Goal: Task Accomplishment & Management: Complete application form

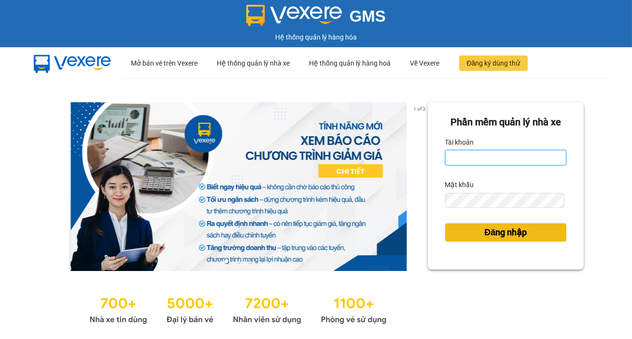
type input "tram.thanhlich"
drag, startPoint x: 524, startPoint y: 231, endPoint x: 422, endPoint y: 226, distance: 102.4
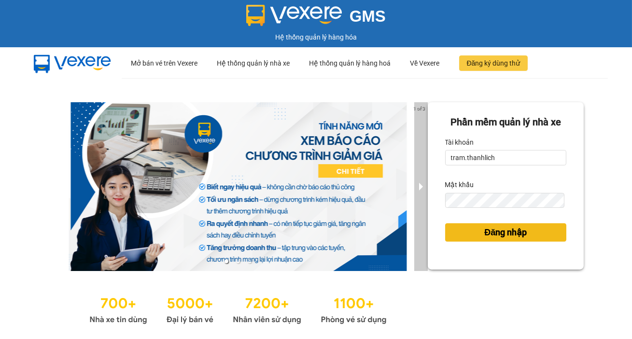
click at [524, 231] on button "Đăng nhập" at bounding box center [505, 232] width 121 height 18
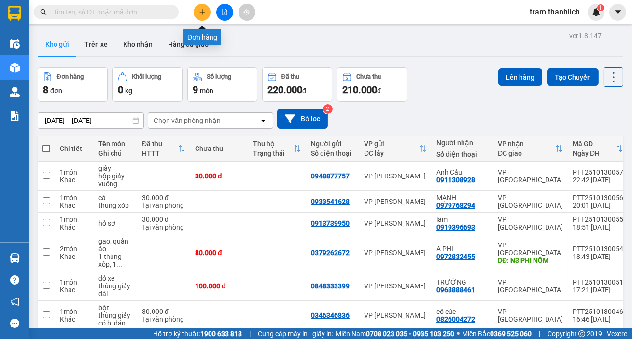
click at [202, 10] on icon "plus" at bounding box center [202, 11] width 0 height 5
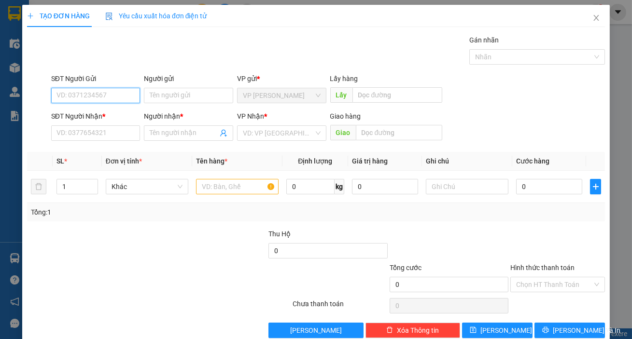
click at [63, 89] on input "SĐT Người Gửi" at bounding box center [95, 95] width 89 height 15
click at [72, 134] on input "SĐT Người Nhận *" at bounding box center [95, 132] width 89 height 15
click at [73, 95] on input "0" at bounding box center [95, 95] width 89 height 15
type input "0943302747"
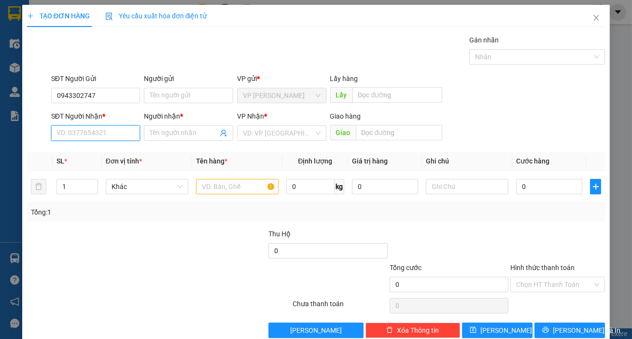
click at [85, 131] on input "SĐT Người Nhận *" at bounding box center [95, 132] width 89 height 15
type input "0378893112"
click at [170, 131] on input "Người nhận *" at bounding box center [184, 133] width 68 height 11
type input "t"
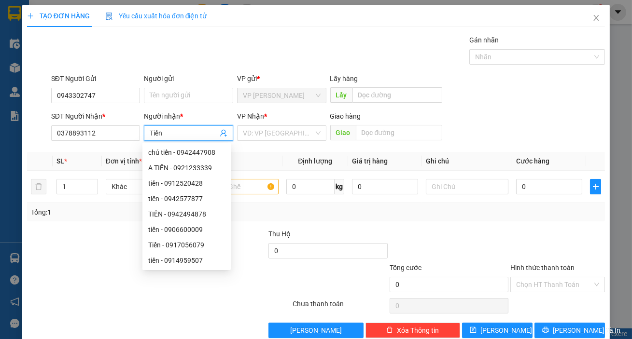
type input "Tiến"
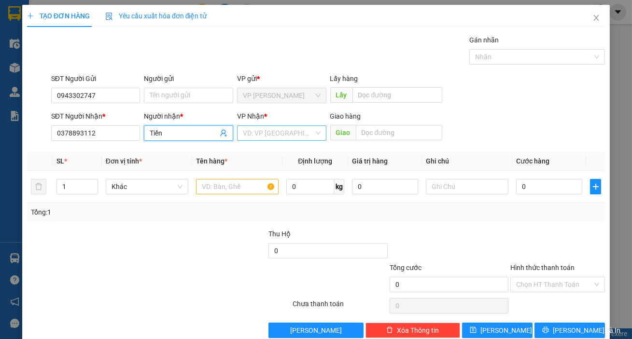
click at [280, 137] on input "search" at bounding box center [278, 133] width 71 height 14
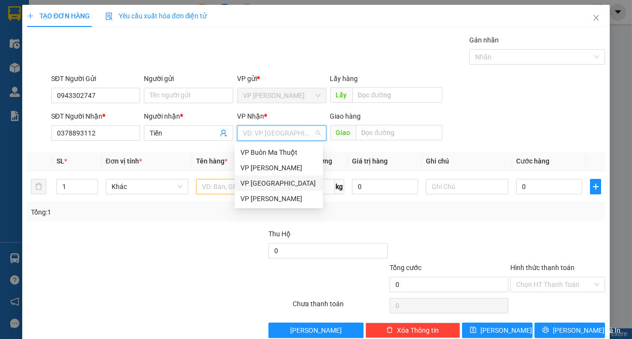
click at [277, 184] on div "VP [GEOGRAPHIC_DATA]" at bounding box center [278, 183] width 77 height 11
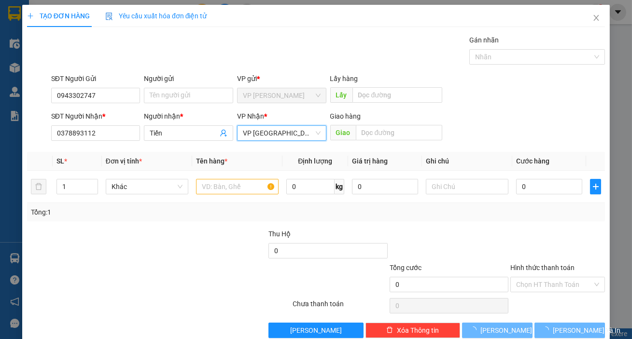
click at [397, 122] on div "Giao hàng" at bounding box center [386, 118] width 112 height 14
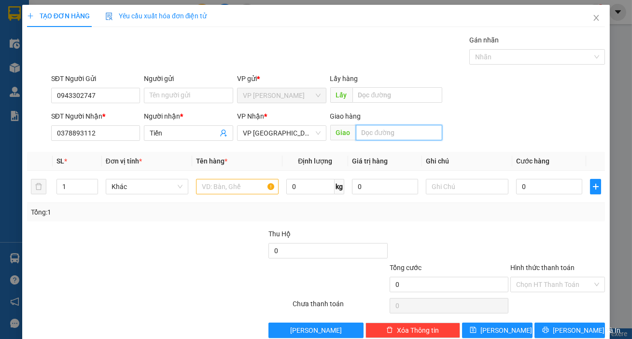
click at [396, 125] on input "text" at bounding box center [399, 132] width 87 height 15
type input "n3 gia chánh"
click at [176, 130] on input "Tiến" at bounding box center [184, 133] width 68 height 11
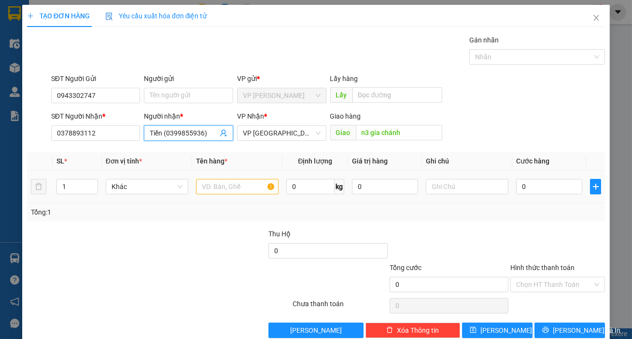
type input "Tiến (0399855936)"
click at [210, 183] on input "text" at bounding box center [237, 186] width 83 height 15
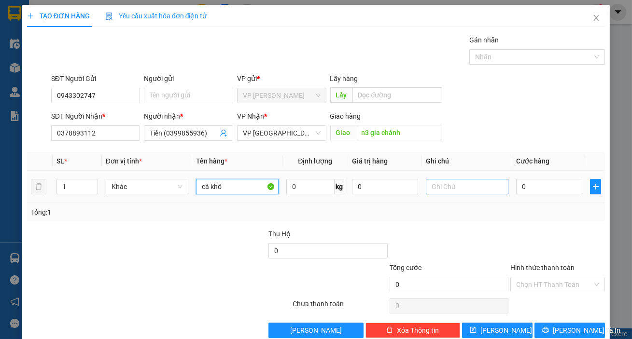
type input "cá khô"
click at [452, 187] on input "text" at bounding box center [467, 186] width 83 height 15
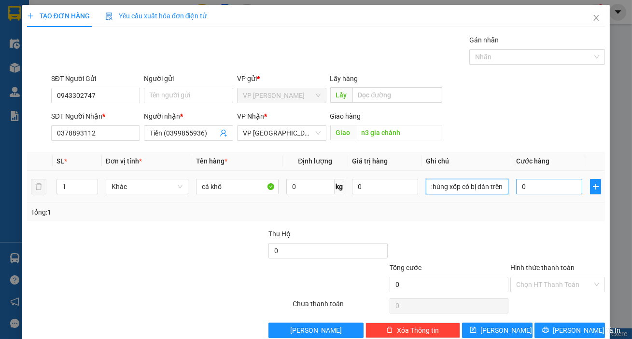
type input "thùng xốp có bị dán trên"
click at [531, 187] on input "0" at bounding box center [549, 186] width 66 height 15
type input "4"
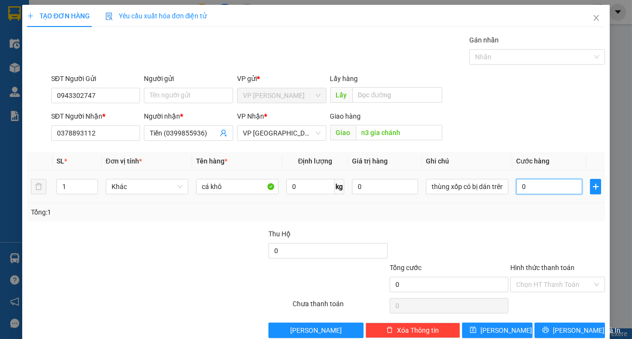
type input "4"
type input "40"
type input "400"
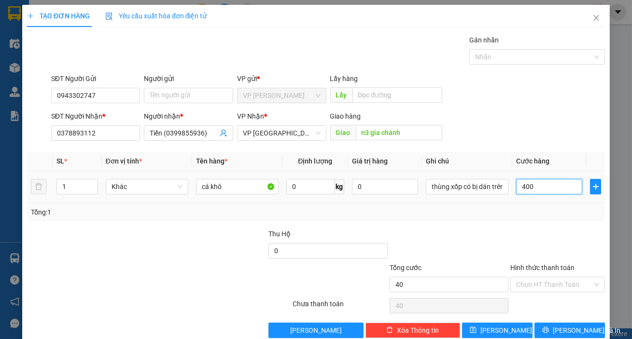
type input "400"
type input "4.000"
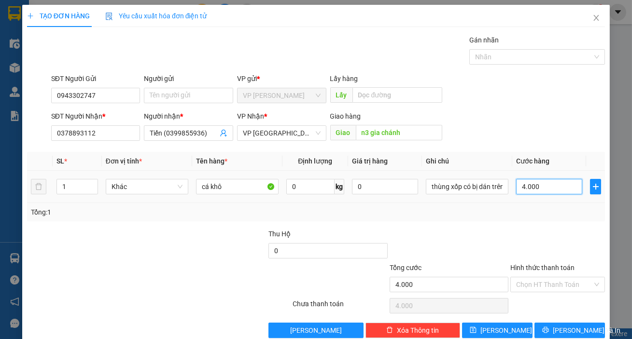
type input "40.000"
type input "400.000"
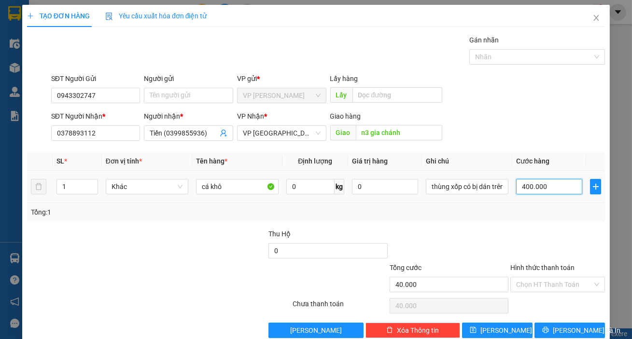
type input "400.000"
type input "40.000"
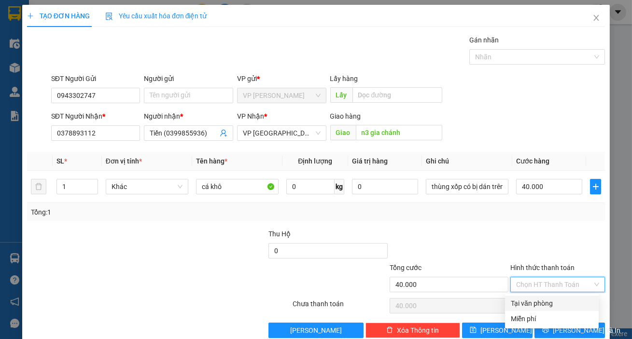
click at [522, 280] on input "Hình thức thanh toán" at bounding box center [554, 284] width 76 height 14
click at [532, 302] on div "Tại văn phòng" at bounding box center [551, 303] width 82 height 11
type input "0"
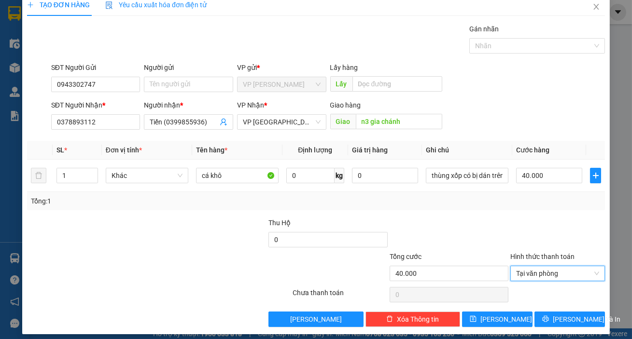
scroll to position [17, 0]
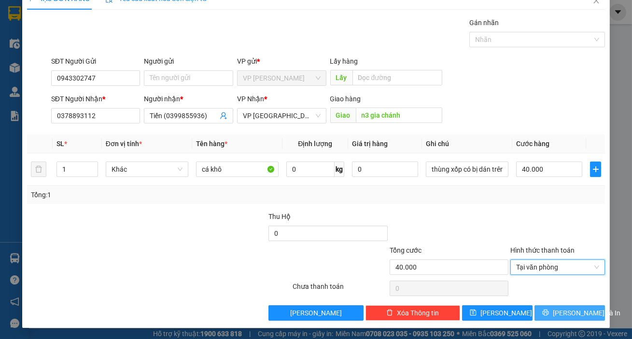
click at [552, 313] on button "[PERSON_NAME] và In" at bounding box center [569, 312] width 70 height 15
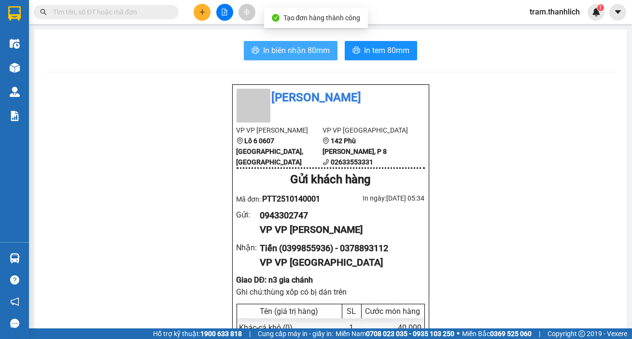
click at [306, 49] on span "In biên nhận 80mm" at bounding box center [296, 50] width 67 height 12
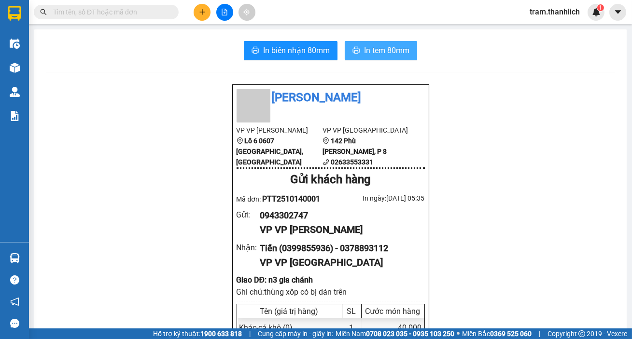
click at [372, 48] on span "In tem 80mm" at bounding box center [386, 50] width 45 height 12
click at [202, 12] on icon "plus" at bounding box center [201, 12] width 5 height 0
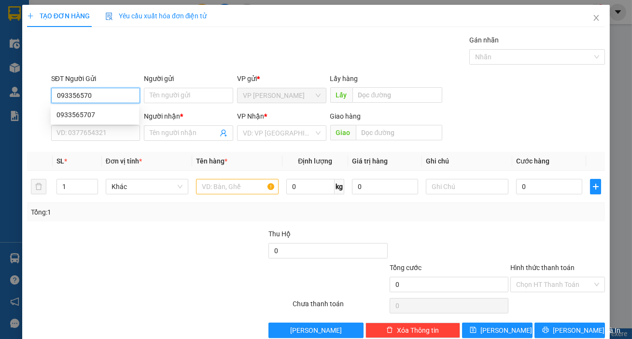
type input "0933565707"
click at [91, 113] on div "0933565707" at bounding box center [94, 115] width 77 height 11
type input "0946616639"
type input "[PERSON_NAME]"
type input "0933565707"
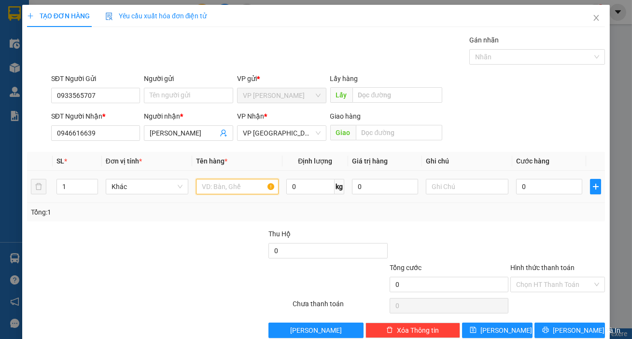
click at [217, 191] on input "text" at bounding box center [237, 186] width 83 height 15
type input "H"
type input "TẬP HỒ SƠ"
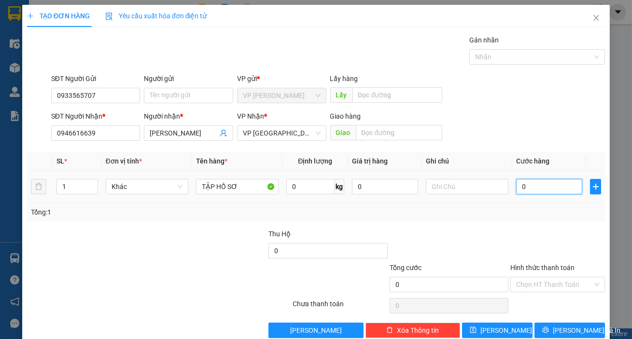
click at [532, 186] on input "0" at bounding box center [549, 186] width 66 height 15
type input "3"
type input "30"
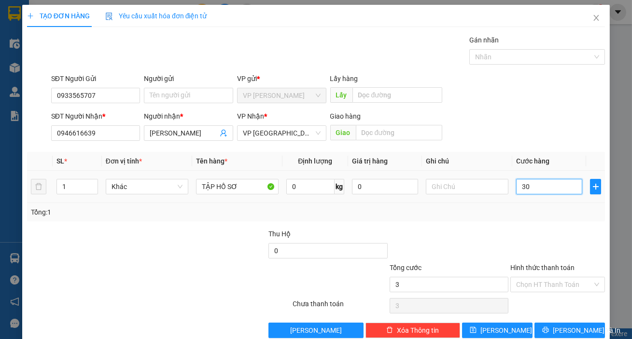
type input "30"
type input "300"
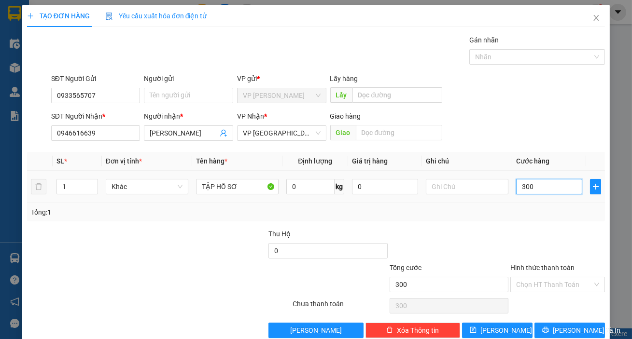
type input "3.000"
type input "30.000"
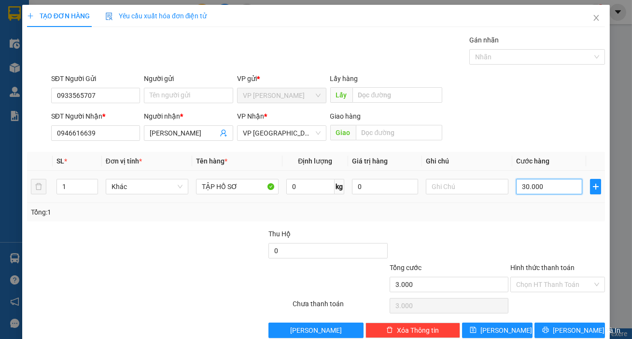
type input "30.000"
click at [491, 221] on div "Transit Pickup Surcharge Ids Transit Deliver Surcharge Ids Transit Deliver Surc…" at bounding box center [316, 186] width 578 height 303
click at [400, 132] on input "text" at bounding box center [399, 132] width 87 height 15
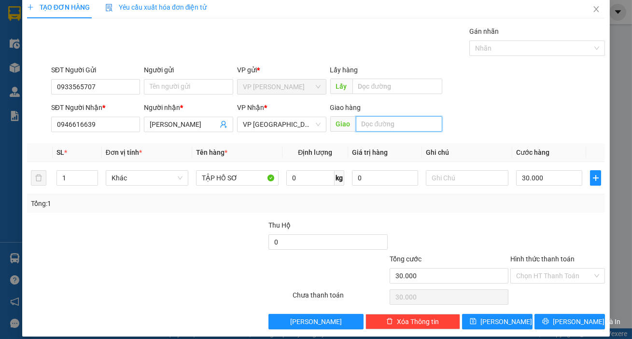
scroll to position [17, 0]
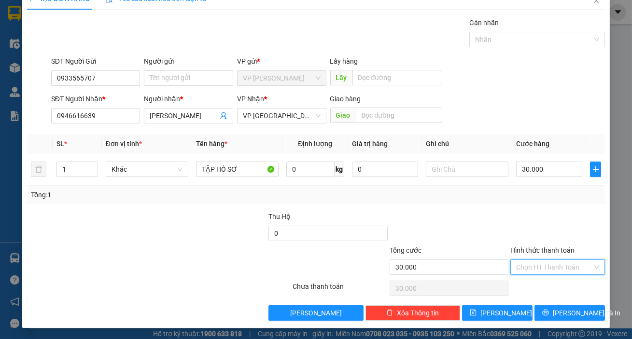
click at [536, 266] on input "Hình thức thanh toán" at bounding box center [554, 267] width 76 height 14
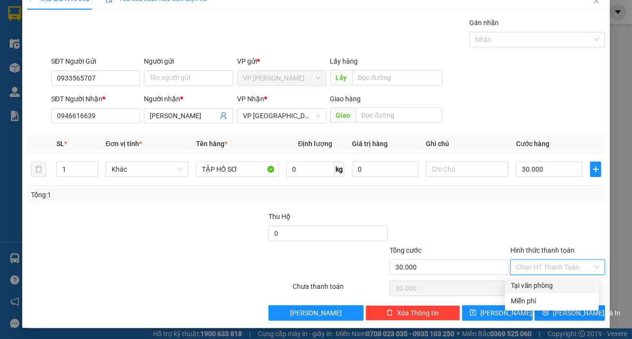
click at [537, 282] on div "Tại văn phòng" at bounding box center [551, 285] width 82 height 11
type input "0"
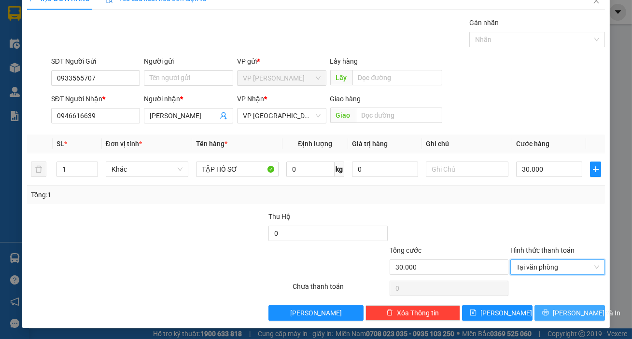
click at [564, 313] on span "[PERSON_NAME] và In" at bounding box center [586, 313] width 68 height 11
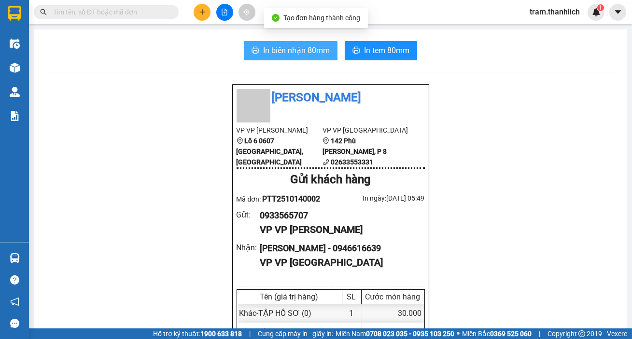
click at [285, 51] on span "In biên nhận 80mm" at bounding box center [296, 50] width 67 height 12
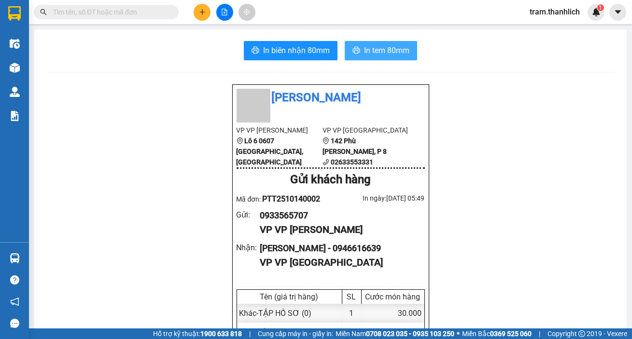
click at [372, 44] on span "In tem 80mm" at bounding box center [386, 50] width 45 height 12
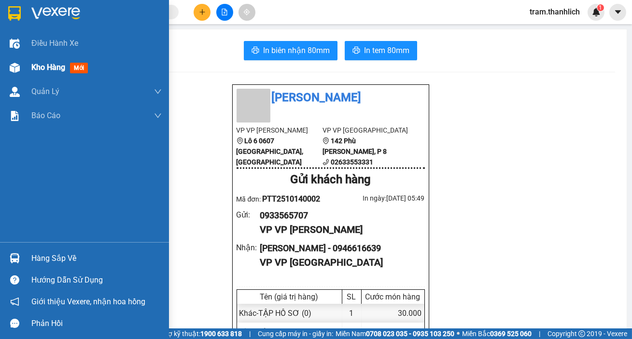
click at [19, 65] on div at bounding box center [14, 67] width 17 height 17
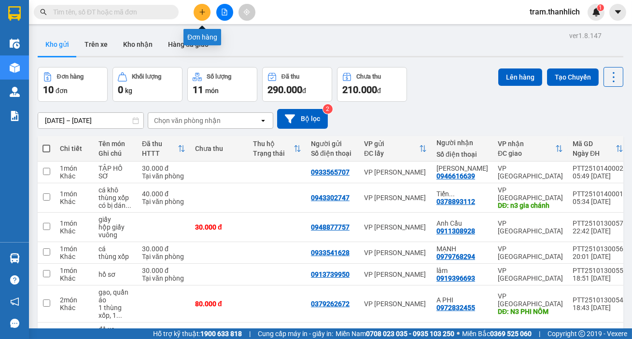
click at [203, 9] on icon "plus" at bounding box center [202, 12] width 7 height 7
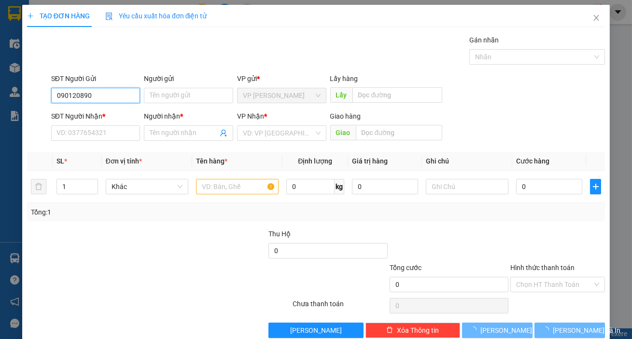
type input "0901208906"
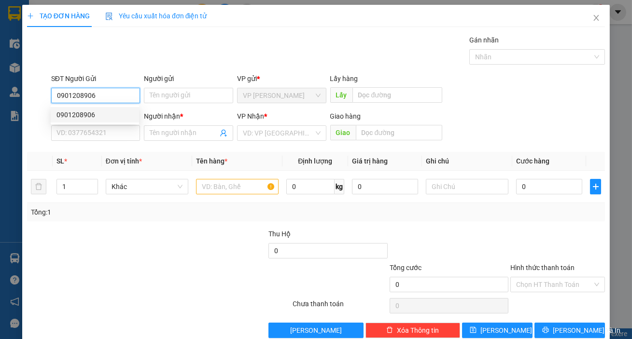
click at [94, 112] on div "0901208906" at bounding box center [94, 115] width 77 height 11
type input "0907122198"
type input "[PERSON_NAME]"
type input "0901208906"
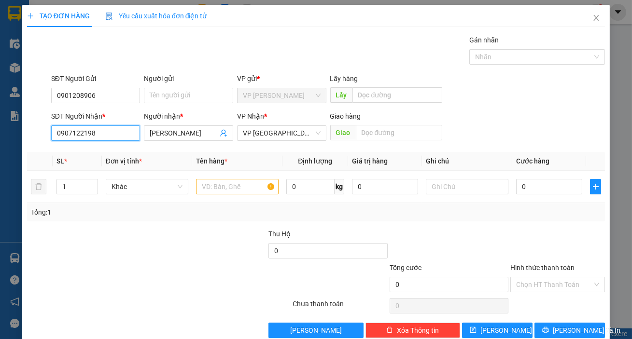
click at [107, 134] on input "0907122198" at bounding box center [95, 132] width 89 height 15
type input "0933270897"
click at [107, 130] on input "0933270897" at bounding box center [95, 132] width 89 height 15
click at [101, 151] on div "0933270897 - ly" at bounding box center [94, 152] width 77 height 11
type input "ly"
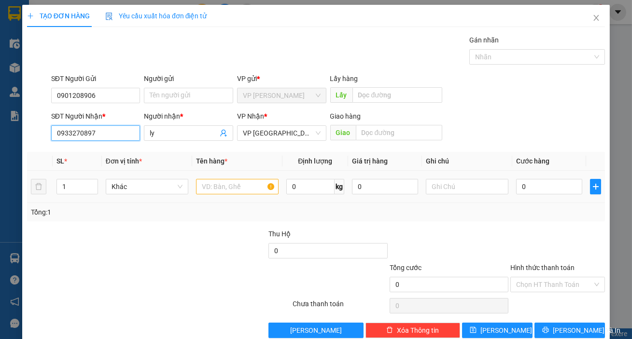
type input "0933270897"
click at [209, 186] on input "text" at bounding box center [237, 186] width 83 height 15
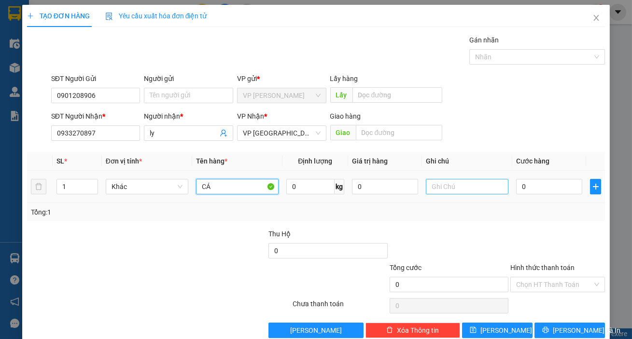
type input "CÁ"
click at [453, 193] on input "text" at bounding box center [467, 186] width 83 height 15
type input "THÙNG XỐP"
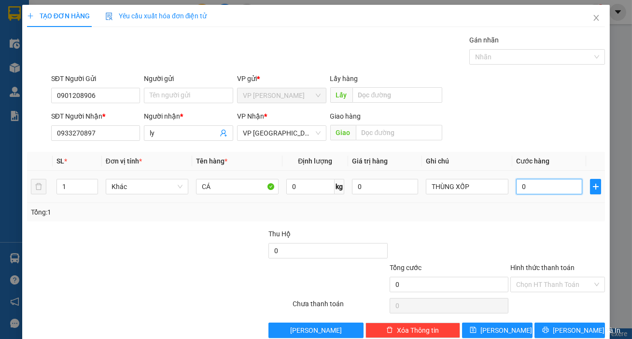
click at [532, 184] on input "0" at bounding box center [549, 186] width 66 height 15
type input "4"
type input "40"
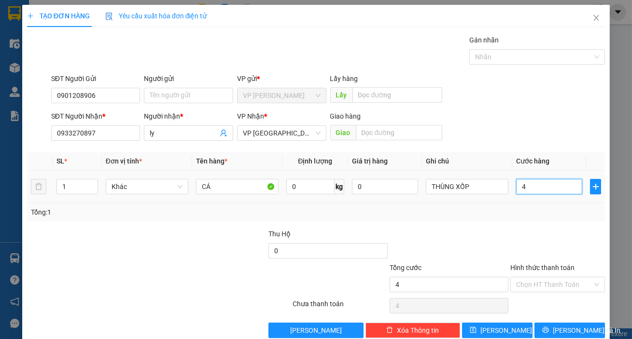
type input "40"
type input "400"
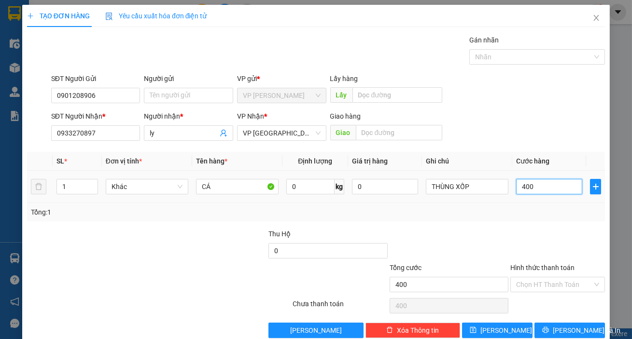
type input "4.000"
type input "40.000"
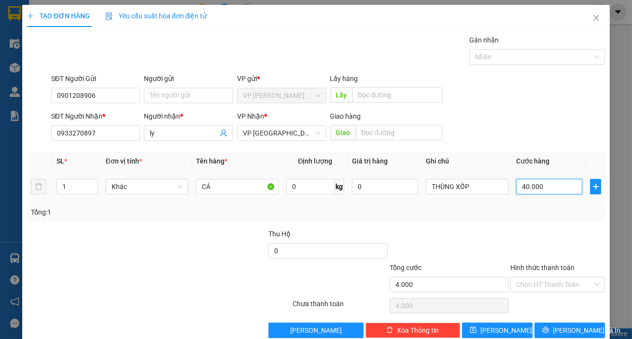
type input "40.000"
click at [531, 280] on input "Hình thức thanh toán" at bounding box center [554, 284] width 76 height 14
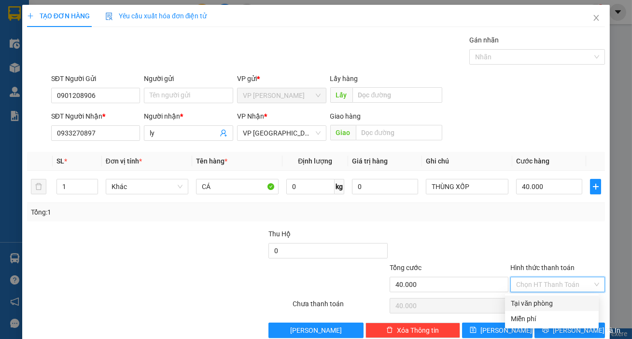
click at [530, 303] on div "Tại văn phòng" at bounding box center [551, 303] width 82 height 11
type input "0"
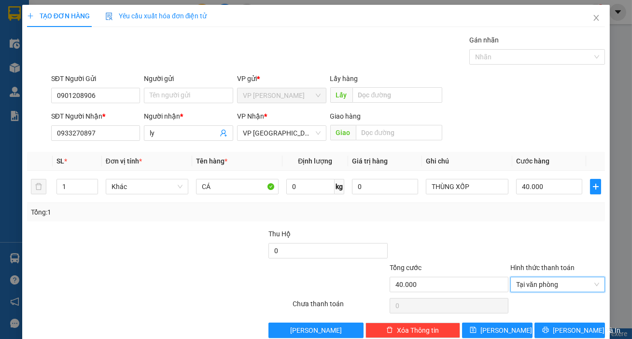
click at [571, 320] on div "Transit Pickup Surcharge Ids Transit Deliver Surcharge Ids Transit Deliver Surc…" at bounding box center [316, 186] width 578 height 303
click at [572, 330] on span "[PERSON_NAME] và In" at bounding box center [586, 330] width 68 height 11
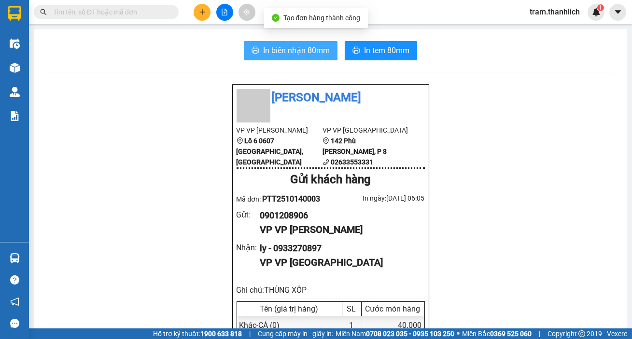
click at [298, 41] on button "In biên nhận 80mm" at bounding box center [291, 50] width 94 height 19
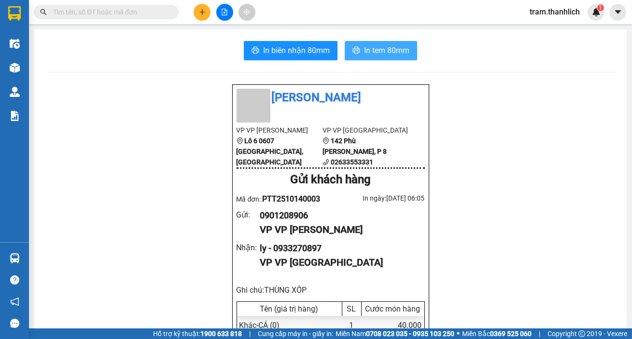
click at [394, 55] on span "In tem 80mm" at bounding box center [386, 50] width 45 height 12
click at [206, 10] on button at bounding box center [201, 12] width 17 height 17
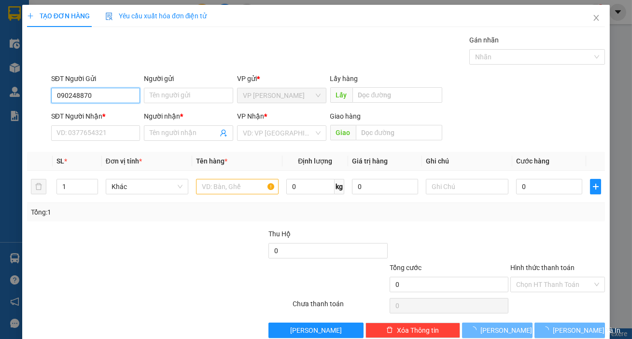
type input "0902488708"
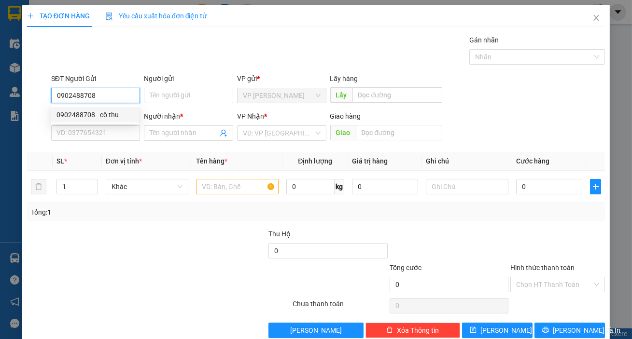
click at [90, 114] on div "0902488708 - cô thu" at bounding box center [94, 115] width 77 height 11
type input "cô thu"
type input "0835923333"
type input "Đức"
type input "0902488708"
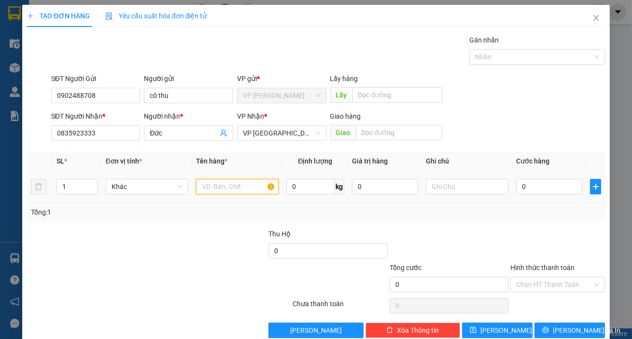
click at [241, 187] on input "text" at bounding box center [237, 186] width 83 height 15
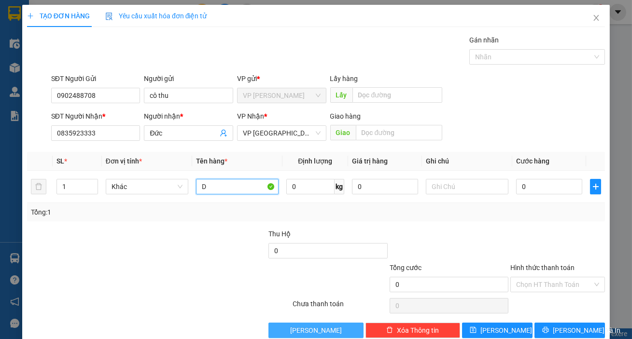
type input "D"
click at [222, 192] on input "D" at bounding box center [237, 186] width 83 height 15
type input "D"
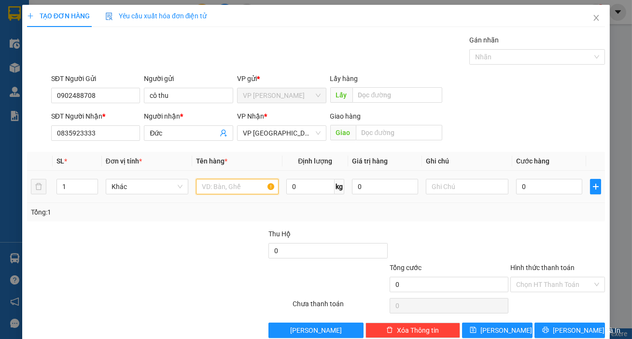
click at [238, 192] on input "text" at bounding box center [237, 186] width 83 height 15
type input "D"
type input "ĐỒ ĂN"
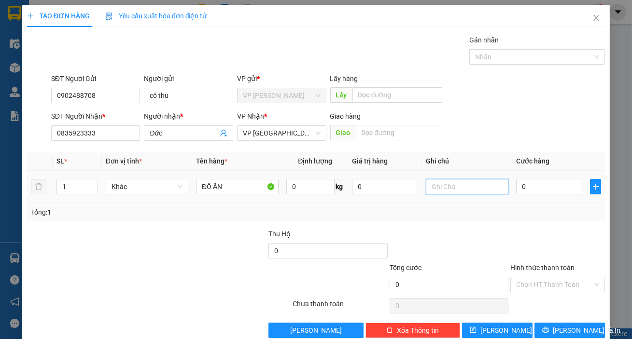
click at [445, 185] on input "text" at bounding box center [467, 186] width 83 height 15
type input "THÙNG XỐP"
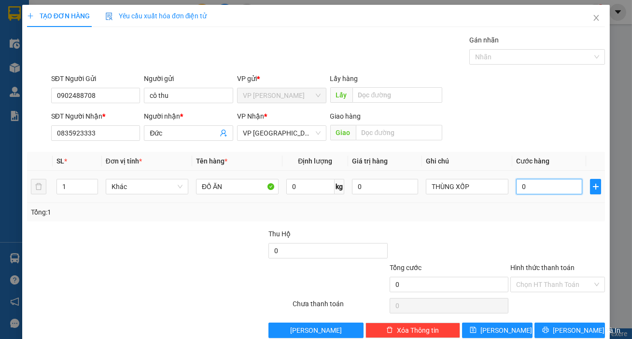
type input "3"
type input "30"
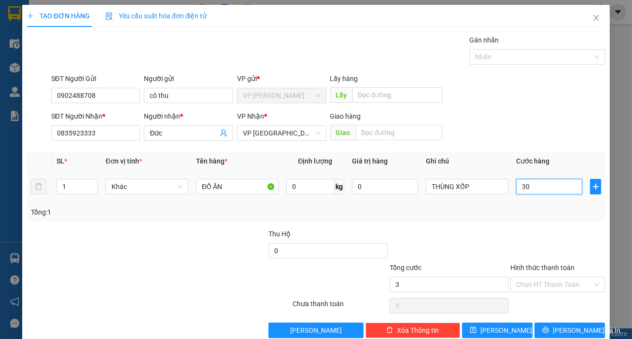
type input "30"
type input "300"
type input "3.000"
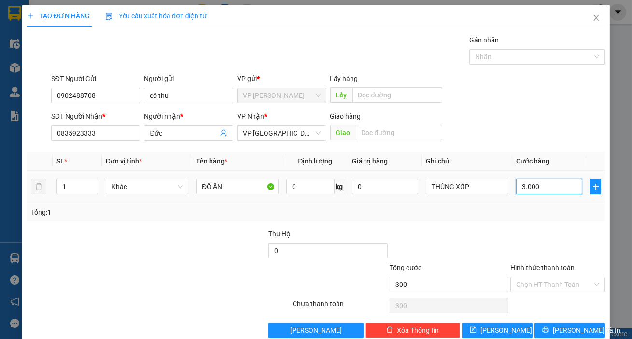
type input "3.000"
type input "30.000"
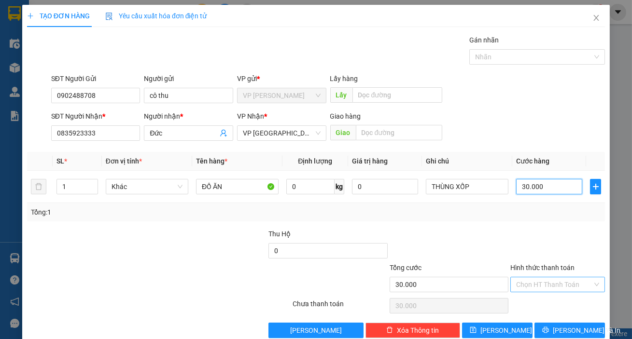
type input "30.000"
drag, startPoint x: 544, startPoint y: 278, endPoint x: 543, endPoint y: 292, distance: 13.5
click at [543, 279] on input "Hình thức thanh toán" at bounding box center [554, 284] width 76 height 14
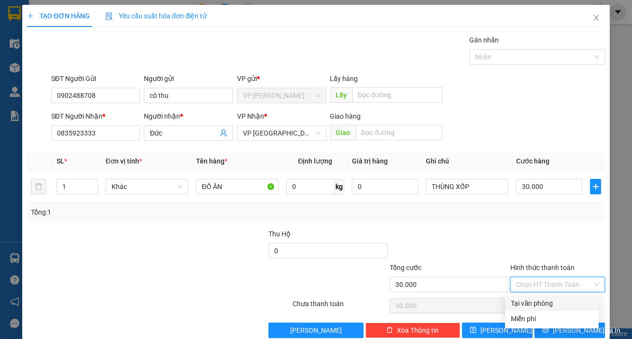
click at [543, 299] on div "Tại văn phòng" at bounding box center [551, 303] width 82 height 11
type input "0"
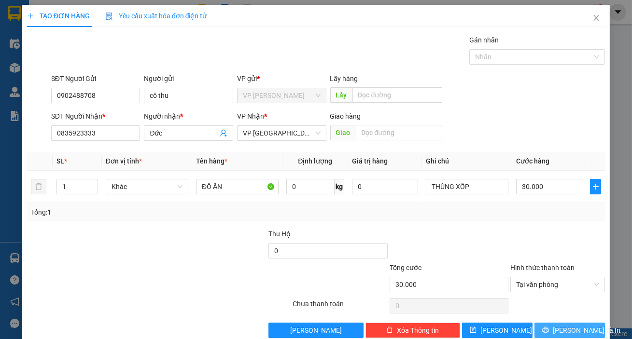
click at [563, 329] on span "[PERSON_NAME] và In" at bounding box center [586, 330] width 68 height 11
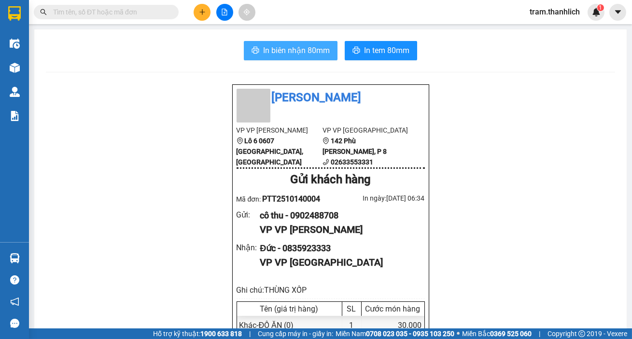
click at [277, 50] on span "In biên nhận 80mm" at bounding box center [296, 50] width 67 height 12
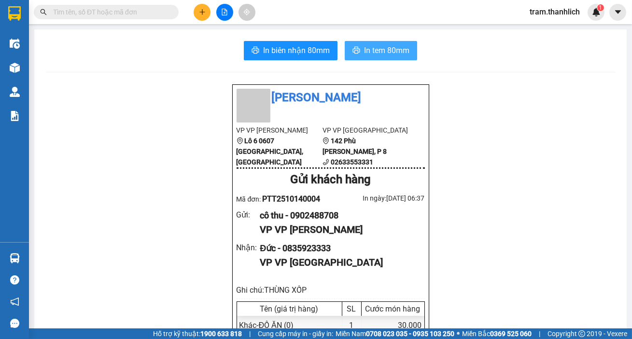
click at [378, 48] on span "In tem 80mm" at bounding box center [386, 50] width 45 height 12
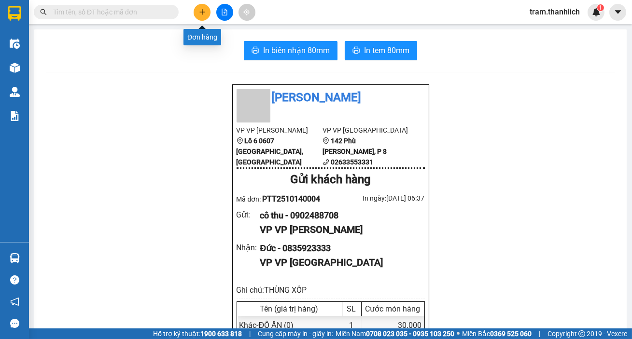
click at [202, 16] on button at bounding box center [201, 12] width 17 height 17
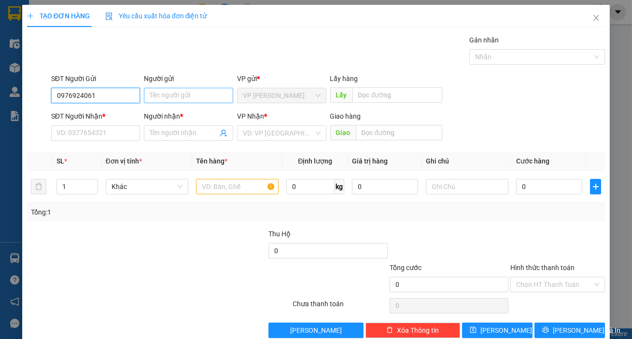
type input "0976924061"
click at [174, 94] on input "Người gửi" at bounding box center [188, 95] width 89 height 15
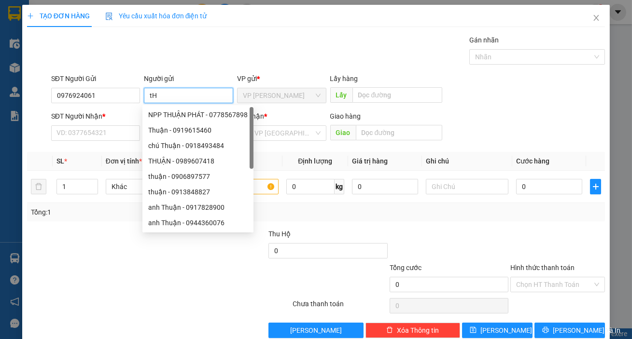
type input "t"
type input "Thuận"
click at [87, 141] on div "SĐT Người Nhận * VD: 0377654321" at bounding box center [95, 128] width 89 height 34
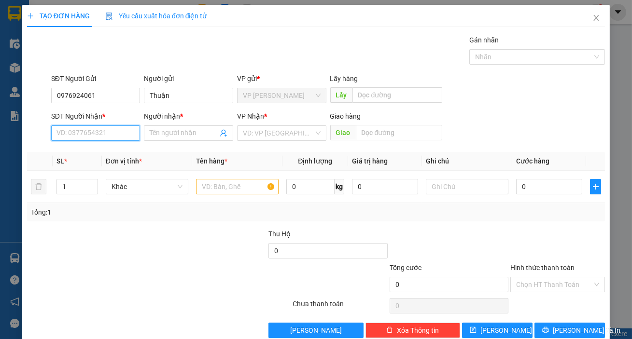
click at [88, 129] on input "SĐT Người Nhận *" at bounding box center [95, 132] width 89 height 15
type input "0366300961"
click at [94, 156] on div "0366300961 - CHỊ [PERSON_NAME]" at bounding box center [110, 152] width 108 height 11
type input "CHỊ [PERSON_NAME]"
type input "TỊNH THẤT QUAN ÂM"
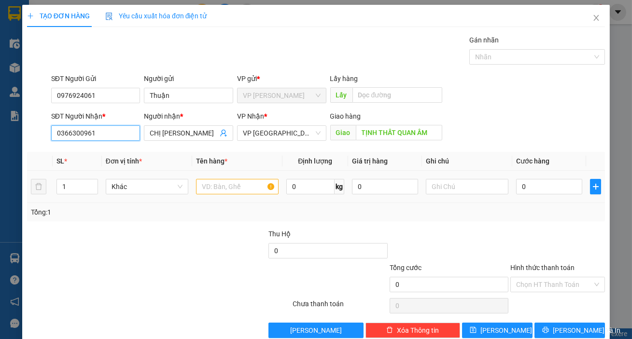
type input "0366300961"
click at [204, 184] on input "text" at bounding box center [237, 186] width 83 height 15
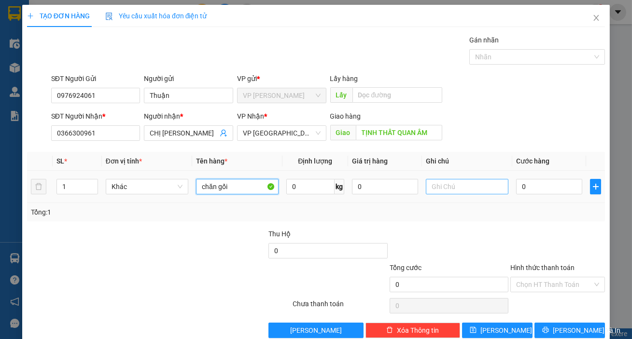
type input "chăn gối"
click at [458, 181] on input "text" at bounding box center [467, 186] width 83 height 15
type input "thùng giấy"
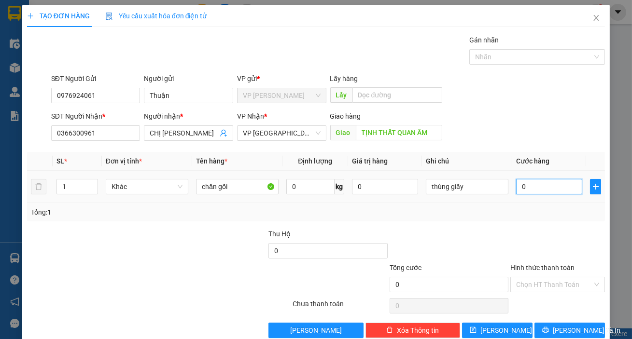
click at [523, 183] on input "0" at bounding box center [549, 186] width 66 height 15
type input "4"
type input "40"
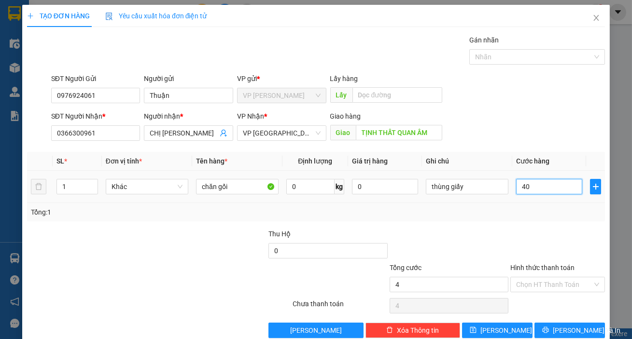
type input "40"
type input "400"
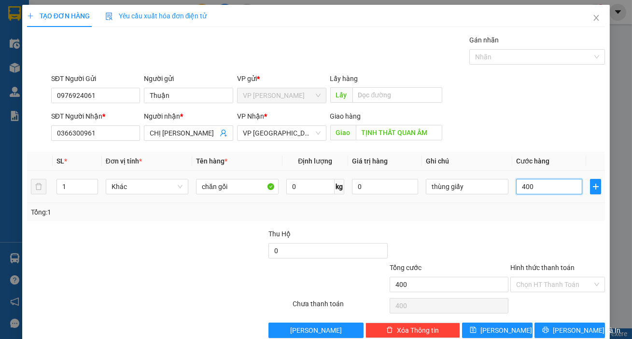
type input "4.000"
type input "40.000"
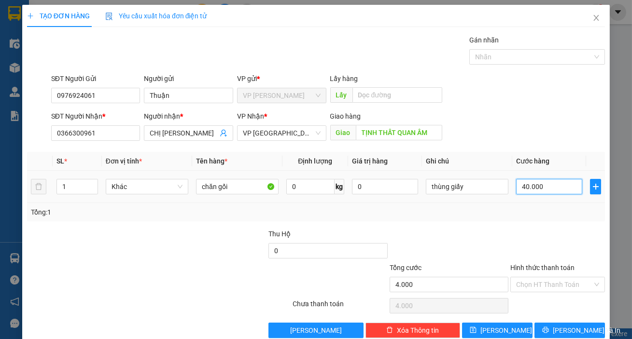
type input "40.000"
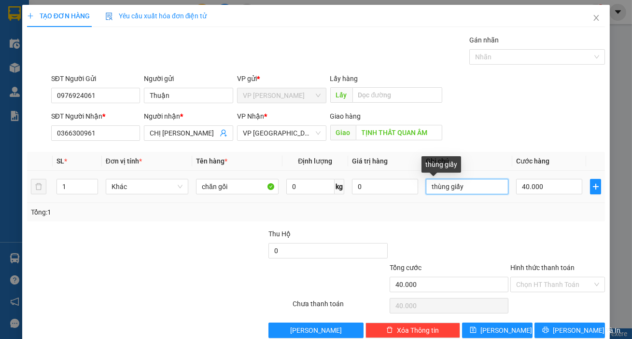
click at [478, 188] on input "thùng giấy" at bounding box center [467, 186] width 83 height 15
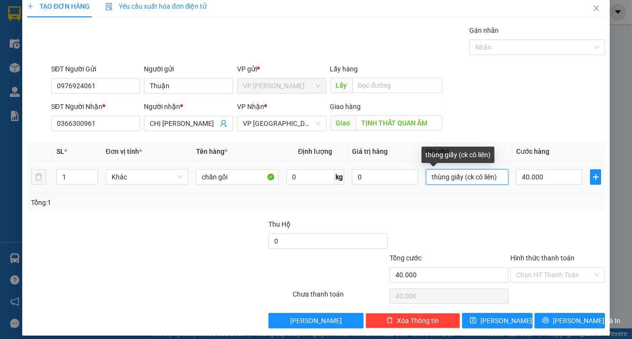
scroll to position [17, 0]
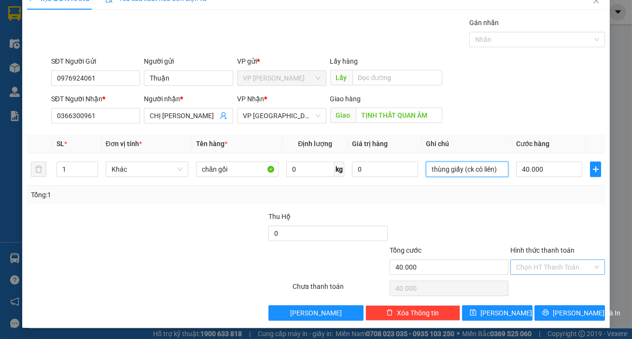
type input "thùng giấy (ck cô liên)"
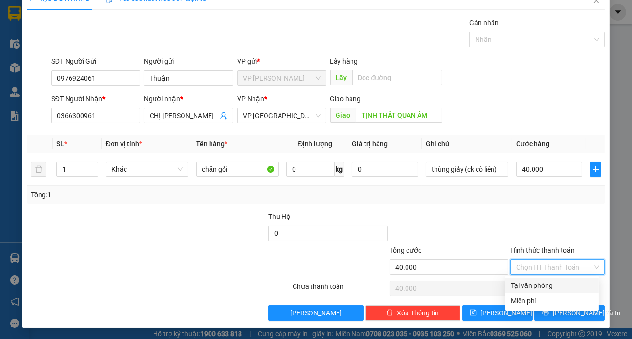
click at [526, 261] on input "Hình thức thanh toán" at bounding box center [554, 267] width 76 height 14
click at [542, 285] on div "Tại văn phòng" at bounding box center [551, 285] width 82 height 11
type input "0"
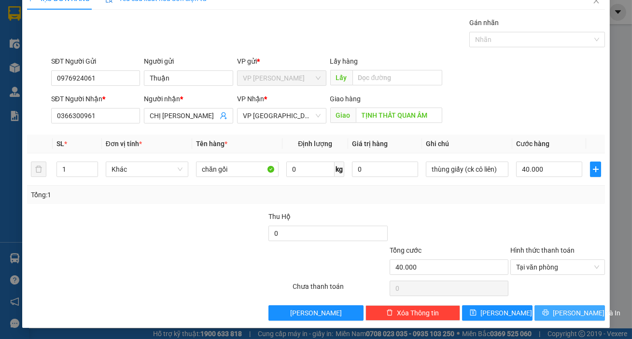
click at [560, 311] on span "[PERSON_NAME] và In" at bounding box center [586, 313] width 68 height 11
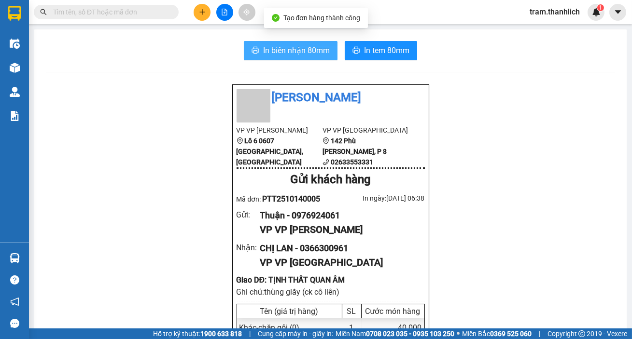
click at [294, 50] on span "In biên nhận 80mm" at bounding box center [296, 50] width 67 height 12
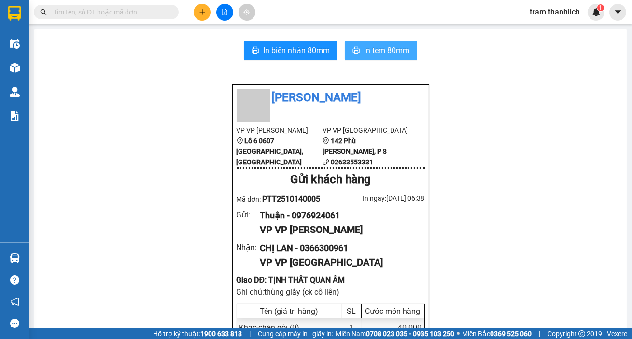
click at [389, 43] on button "In tem 80mm" at bounding box center [380, 50] width 72 height 19
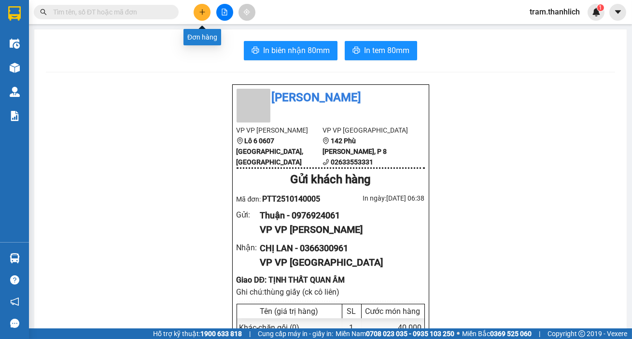
click at [196, 15] on button at bounding box center [201, 12] width 17 height 17
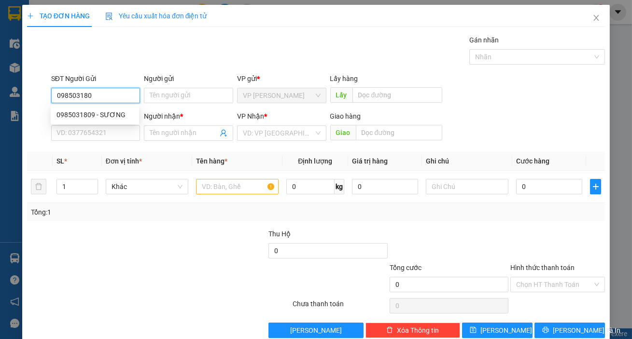
type input "0985031809"
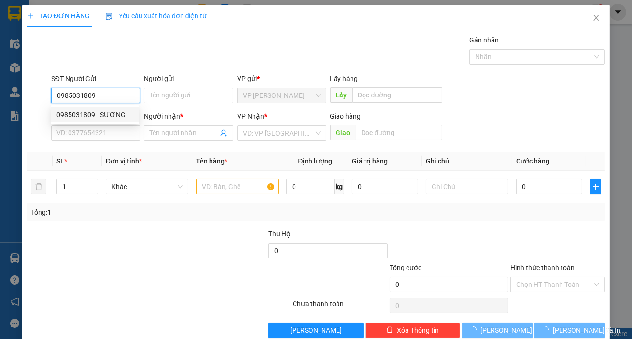
click at [106, 117] on div "0985031809 - SƯƠNG" at bounding box center [94, 115] width 77 height 11
type input "SƯƠNG"
type input "0903779198"
type input "GIANG"
type input "cx mai hoa"
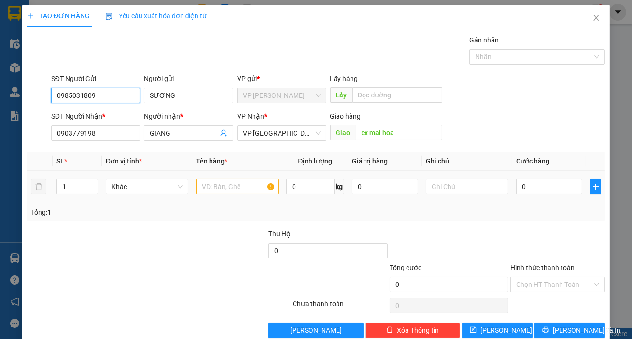
type input "0985031809"
click at [212, 187] on input "text" at bounding box center [237, 186] width 83 height 15
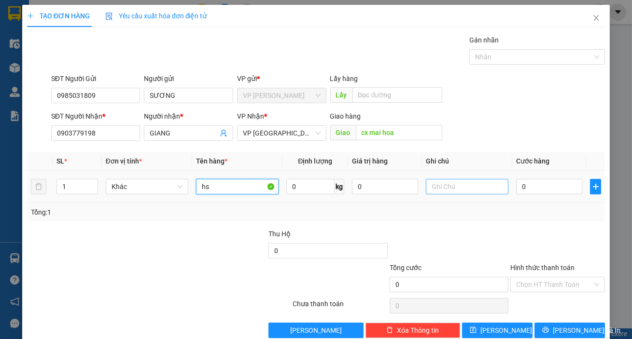
type input "hs"
click at [457, 186] on input "text" at bounding box center [467, 186] width 83 height 15
type input "thùng xốp"
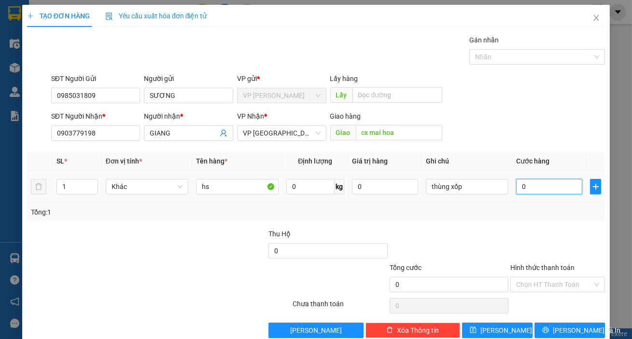
click at [531, 191] on input "0" at bounding box center [549, 186] width 66 height 15
type input "4"
type input "40"
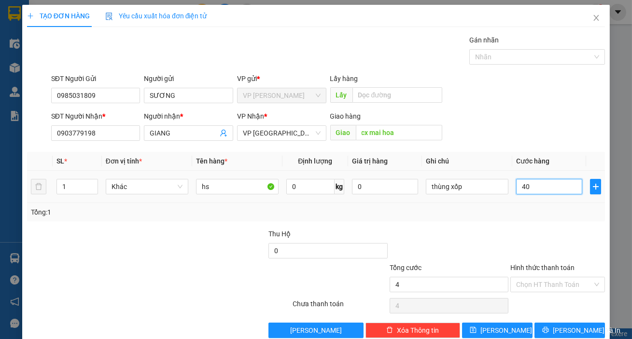
type input "40"
type input "400"
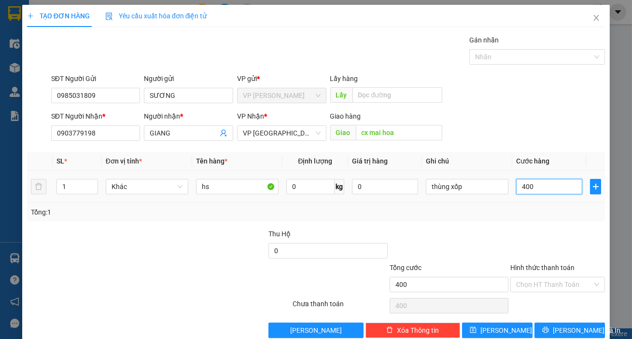
type input "4.000"
type input "40.000"
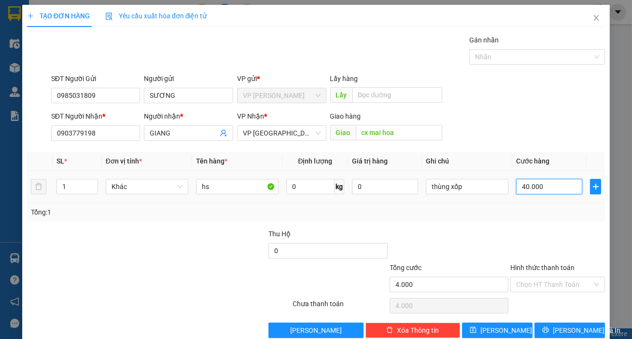
type input "40.000"
click at [543, 289] on input "Hình thức thanh toán" at bounding box center [554, 284] width 76 height 14
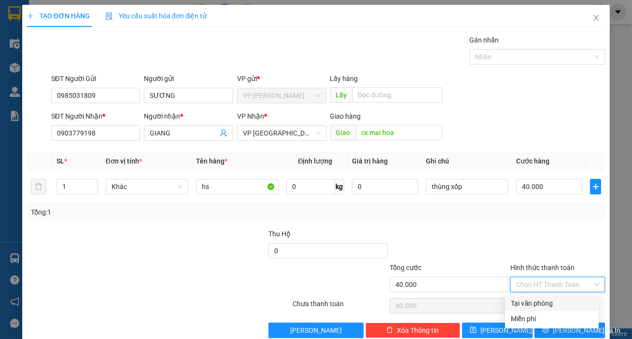
click at [540, 300] on div "Tại văn phòng" at bounding box center [551, 303] width 82 height 11
type input "0"
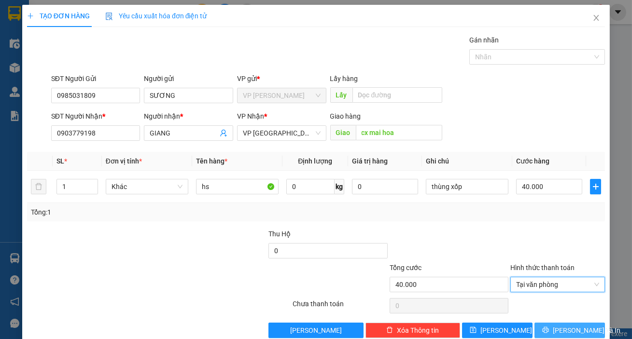
click at [560, 326] on span "[PERSON_NAME] và In" at bounding box center [586, 330] width 68 height 11
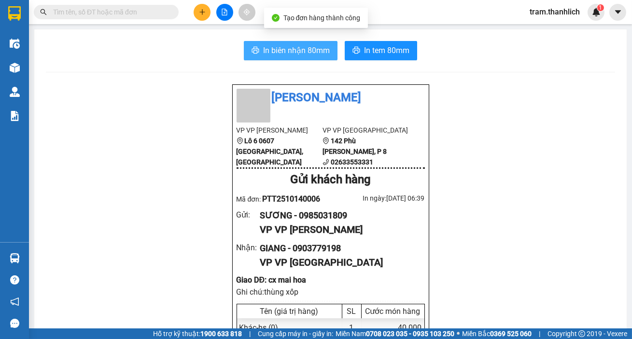
click at [288, 55] on span "In biên nhận 80mm" at bounding box center [296, 50] width 67 height 12
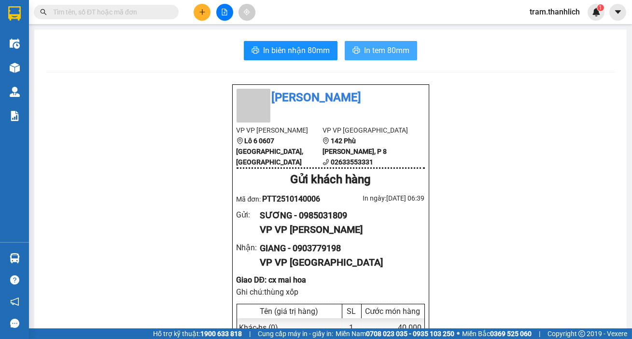
click at [388, 47] on span "In tem 80mm" at bounding box center [386, 50] width 45 height 12
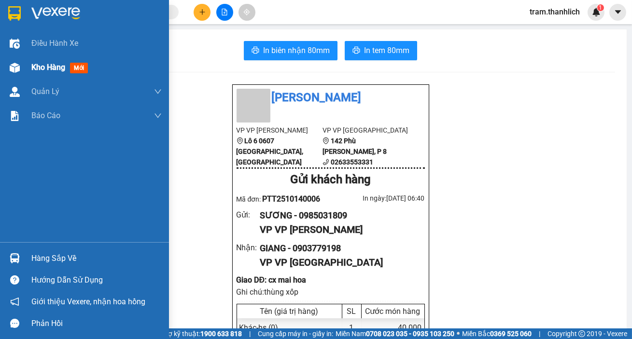
click at [21, 68] on div at bounding box center [14, 67] width 17 height 17
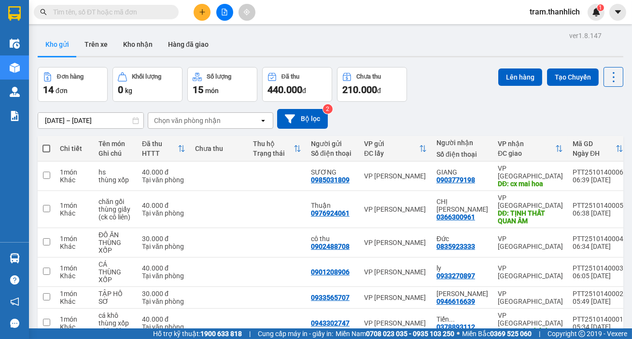
click at [203, 17] on button at bounding box center [201, 12] width 17 height 17
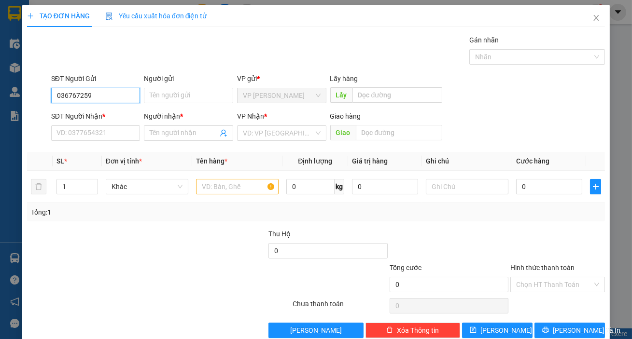
type input "0367672590"
click at [81, 110] on div "0367672590" at bounding box center [94, 115] width 77 height 11
type input "0368102090"
type input "be vy"
type input "đức trọng"
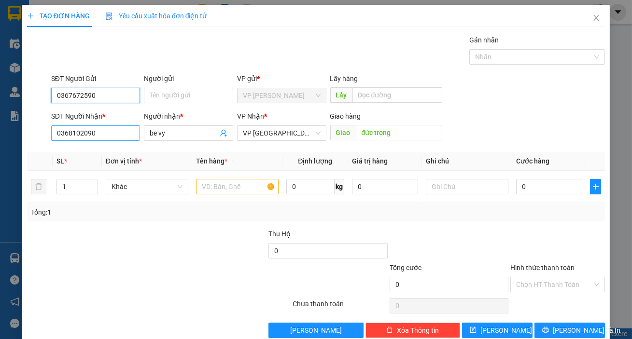
type input "0367672590"
click at [124, 131] on input "0368102090" at bounding box center [95, 132] width 89 height 15
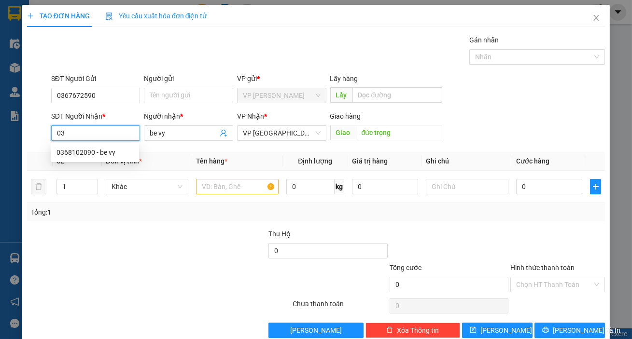
type input "0"
click at [118, 153] on div "0969766665 - DÌ THU" at bounding box center [94, 152] width 77 height 11
type input "0969766665"
type input "DÌ THU"
type input "PHI NÔM (TẠP HÓA MIỀN TRUNG)"
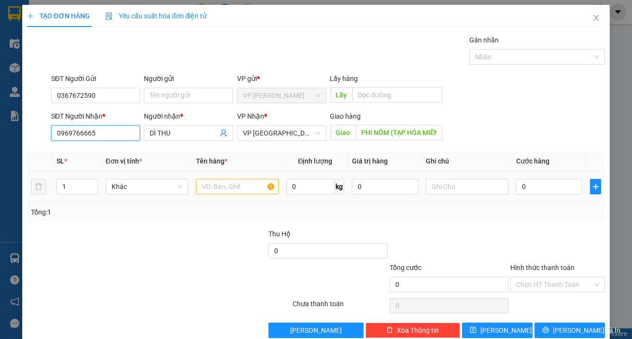
type input "0969766665"
click at [256, 193] on input "text" at bounding box center [237, 186] width 83 height 15
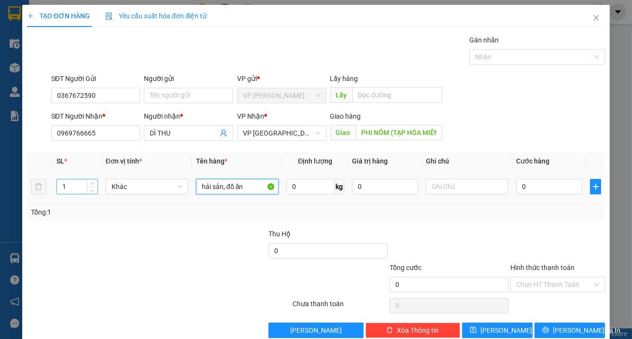
type input "hải sản, đồ ăn"
click at [74, 183] on input "1" at bounding box center [77, 186] width 41 height 14
type input "2"
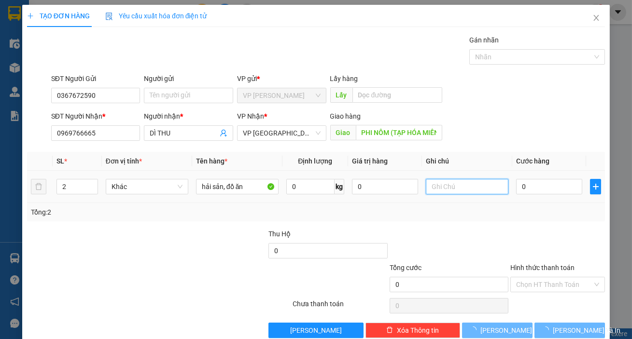
click at [436, 193] on input "text" at bounding box center [467, 186] width 83 height 15
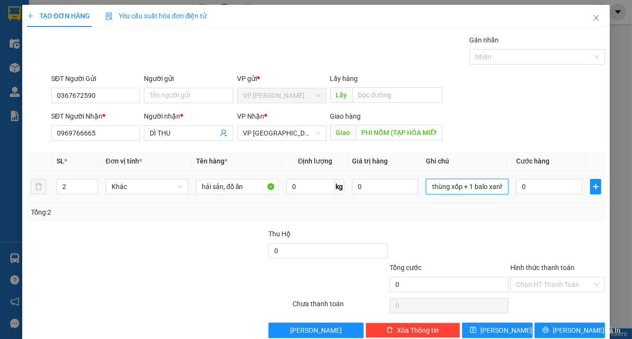
scroll to position [0, 9]
type input "1 thùng xốp + 1 balo xanh"
click at [534, 187] on input "0" at bounding box center [549, 186] width 66 height 15
type input "7"
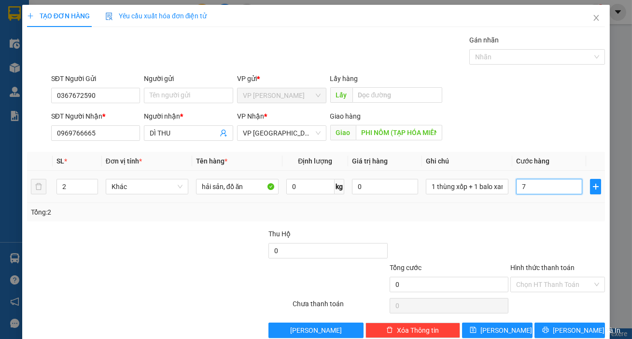
type input "7"
type input "70"
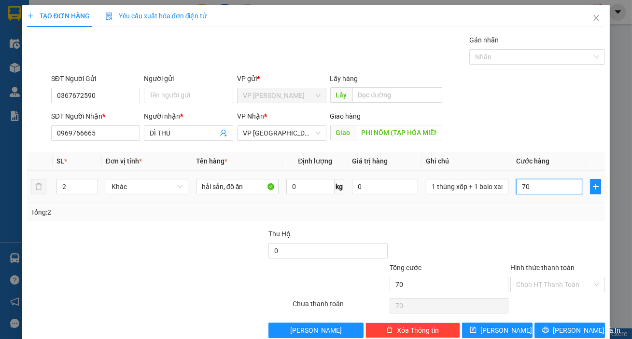
type input "700"
type input "7.000"
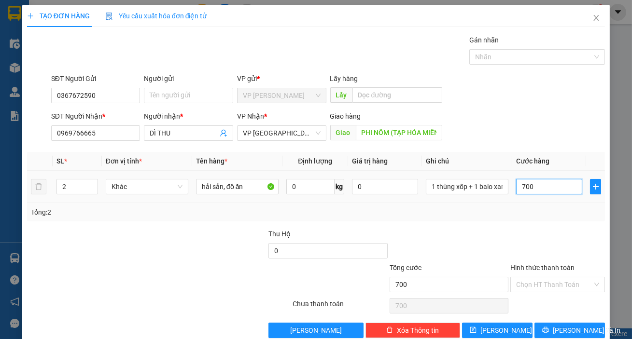
type input "7.000"
type input "70.000"
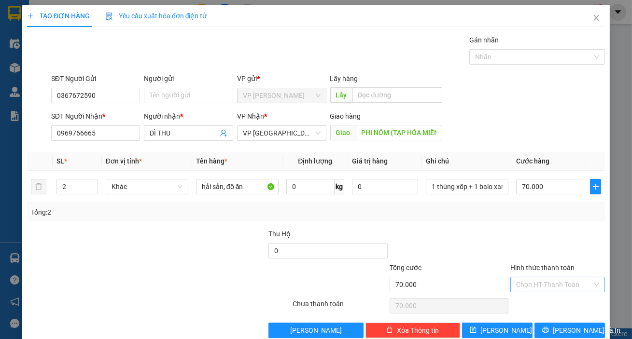
click at [529, 282] on input "Hình thức thanh toán" at bounding box center [554, 284] width 76 height 14
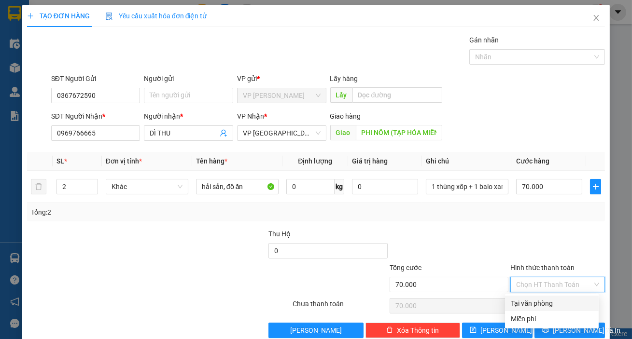
click at [540, 304] on div "Tại văn phòng" at bounding box center [551, 303] width 82 height 11
type input "0"
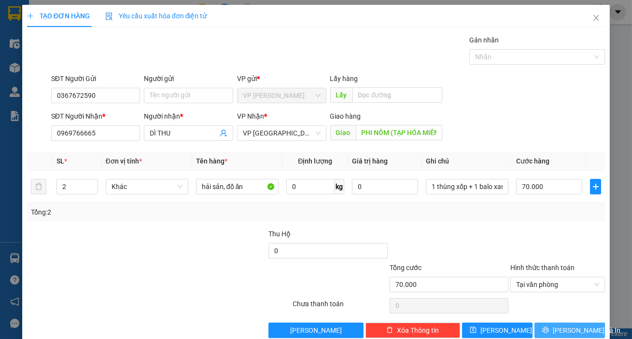
click at [553, 325] on button "[PERSON_NAME] và In" at bounding box center [569, 330] width 70 height 15
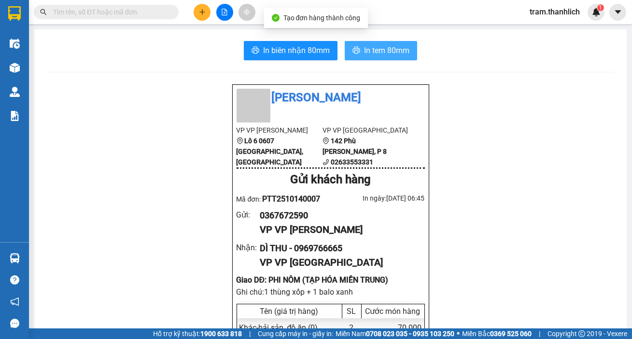
click at [389, 46] on span "In tem 80mm" at bounding box center [386, 50] width 45 height 12
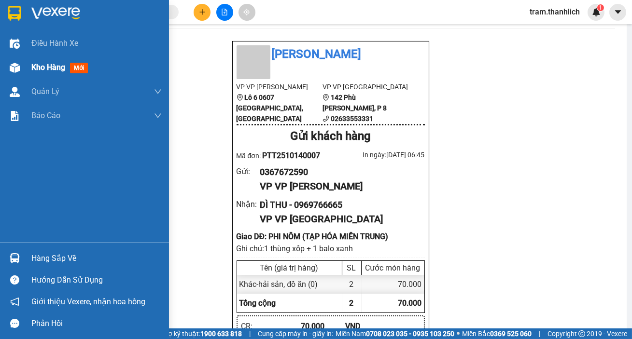
click at [27, 65] on div "Kho hàng mới" at bounding box center [84, 67] width 169 height 24
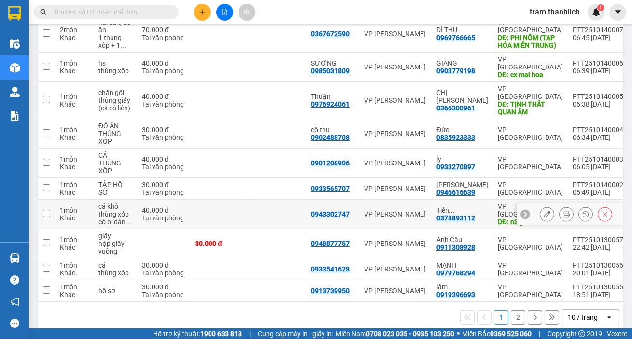
scroll to position [102, 0]
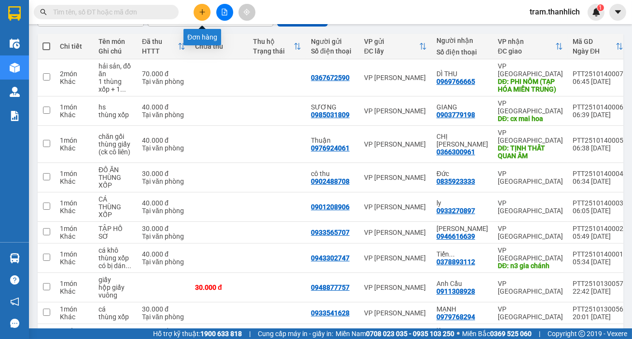
click at [198, 6] on button at bounding box center [201, 12] width 17 height 17
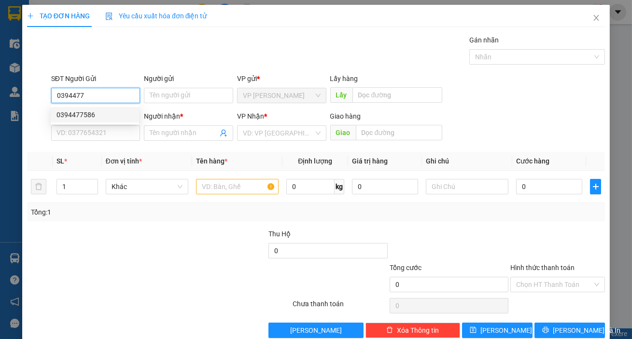
click at [118, 112] on div "0394477586" at bounding box center [94, 115] width 77 height 11
type input "0394477586"
type input "0332036551"
type input "thảo"
type input "0394477586"
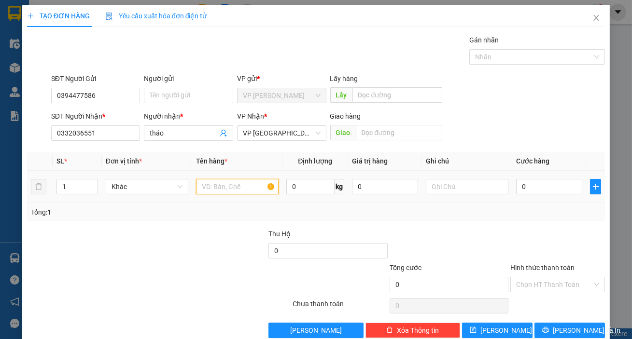
click at [234, 193] on input "text" at bounding box center [237, 186] width 83 height 15
type input "d"
type input "đồ ăn"
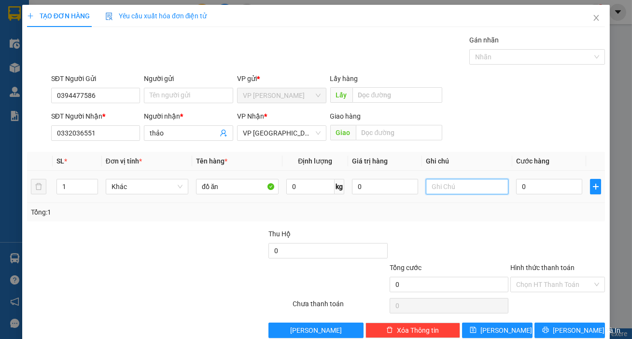
click at [482, 184] on input "text" at bounding box center [467, 186] width 83 height 15
type input "thùng xốp"
drag, startPoint x: 551, startPoint y: 171, endPoint x: 548, endPoint y: 190, distance: 19.1
click at [550, 175] on td "0" at bounding box center [549, 187] width 74 height 32
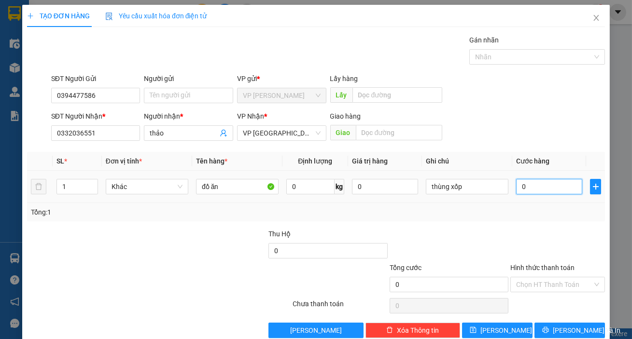
click at [547, 190] on input "0" at bounding box center [549, 186] width 66 height 15
type input "3"
type input "30"
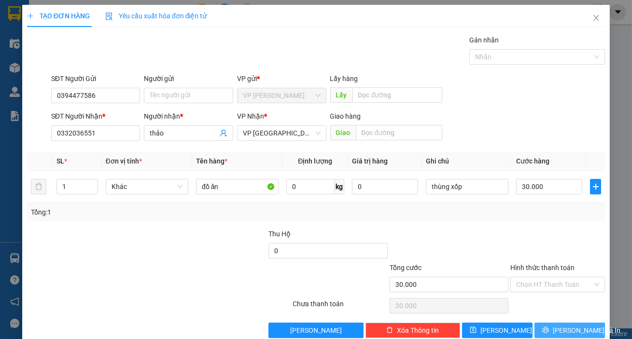
click at [566, 327] on span "[PERSON_NAME] và In" at bounding box center [586, 330] width 68 height 11
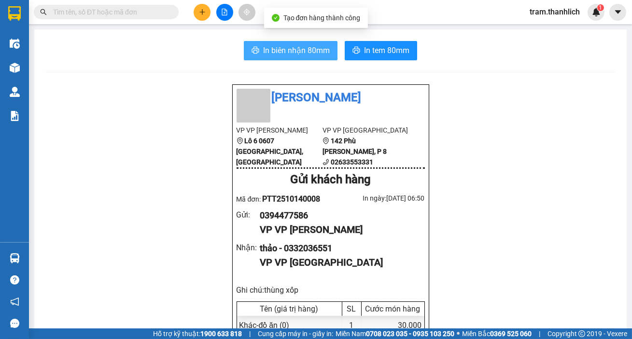
click at [284, 43] on button "In biên nhận 80mm" at bounding box center [291, 50] width 94 height 19
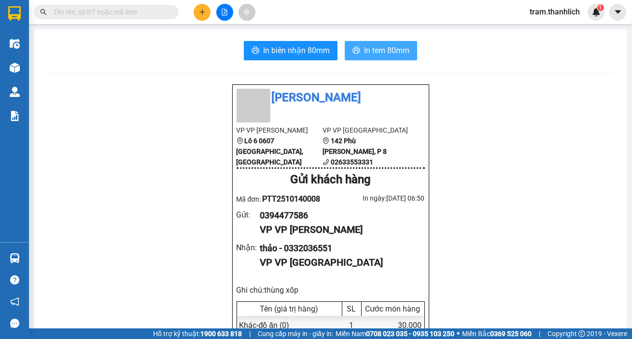
click at [393, 46] on span "In tem 80mm" at bounding box center [386, 50] width 45 height 12
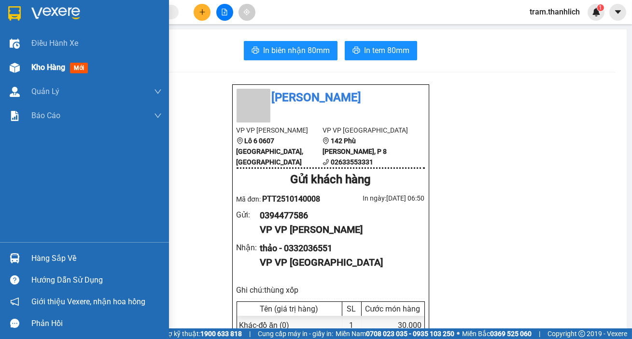
click at [41, 70] on span "Kho hàng" at bounding box center [48, 67] width 34 height 9
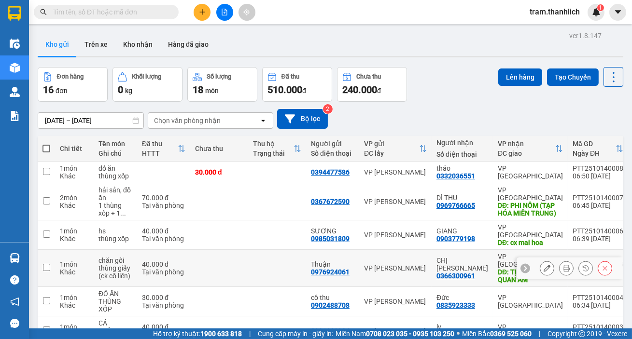
scroll to position [87, 0]
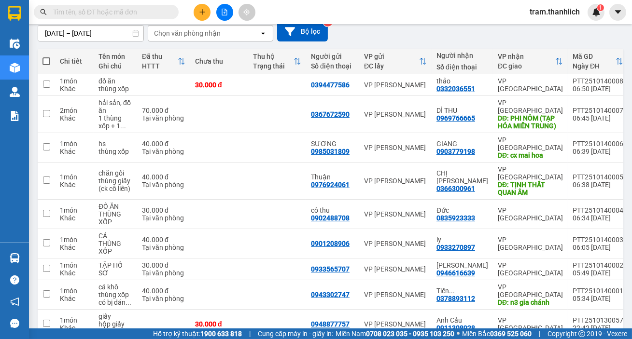
click at [198, 6] on button at bounding box center [201, 12] width 17 height 17
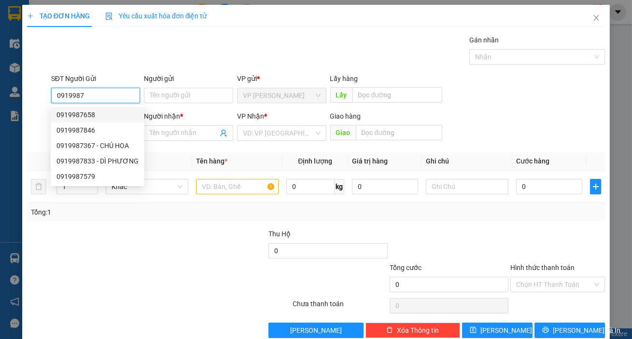
click at [92, 108] on div "0919987658" at bounding box center [98, 114] width 94 height 15
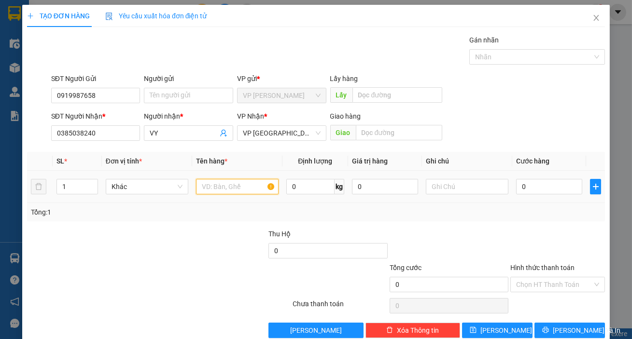
click at [219, 187] on input "text" at bounding box center [237, 186] width 83 height 15
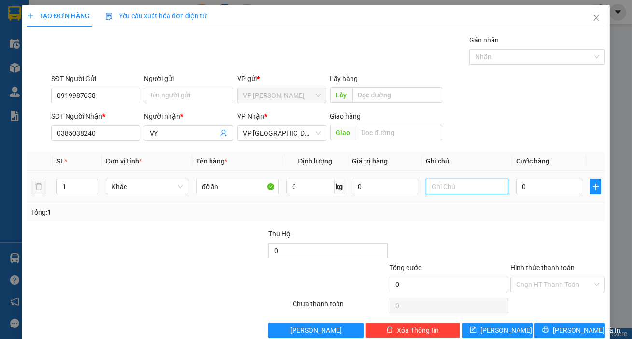
click at [454, 181] on input "text" at bounding box center [467, 186] width 83 height 15
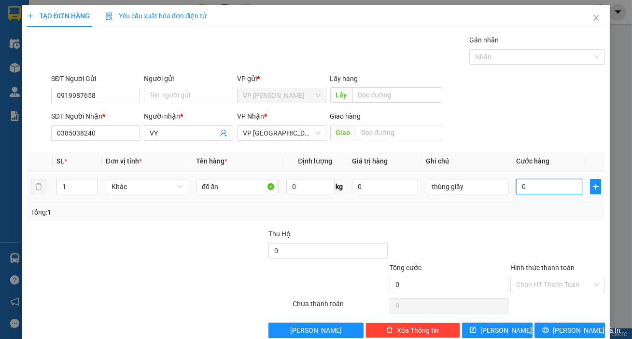
click at [554, 187] on input "0" at bounding box center [549, 186] width 66 height 15
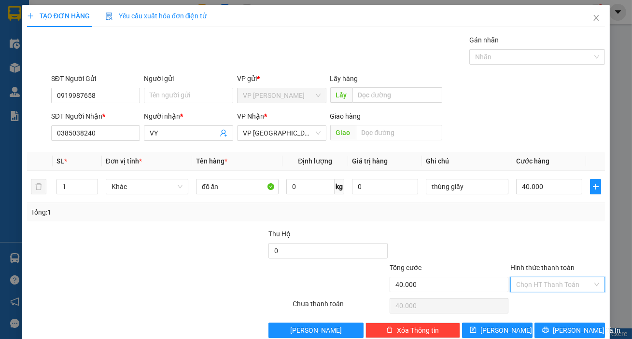
click at [547, 280] on input "Hình thức thanh toán" at bounding box center [554, 284] width 76 height 14
click at [550, 304] on div "Tại văn phòng" at bounding box center [551, 303] width 82 height 11
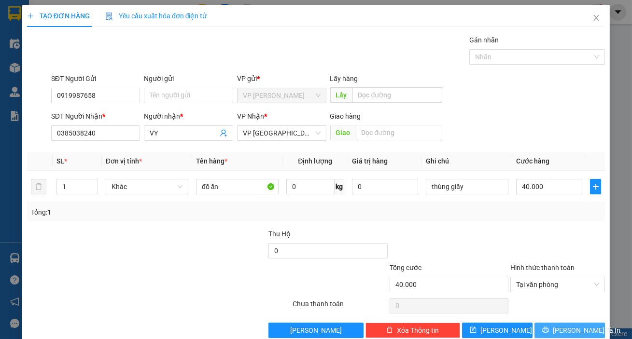
click at [557, 329] on span "[PERSON_NAME] và In" at bounding box center [586, 330] width 68 height 11
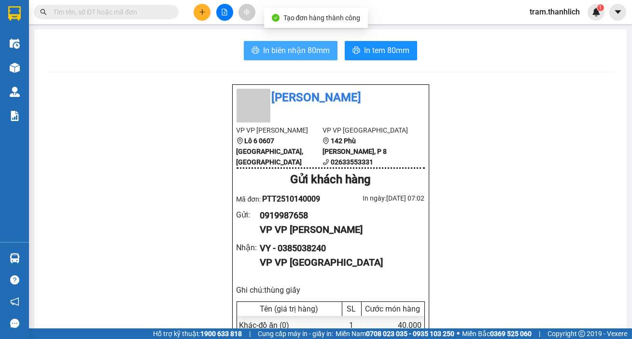
drag, startPoint x: 312, startPoint y: 47, endPoint x: 336, endPoint y: 48, distance: 24.6
click at [312, 48] on span "In biên nhận 80mm" at bounding box center [296, 50] width 67 height 12
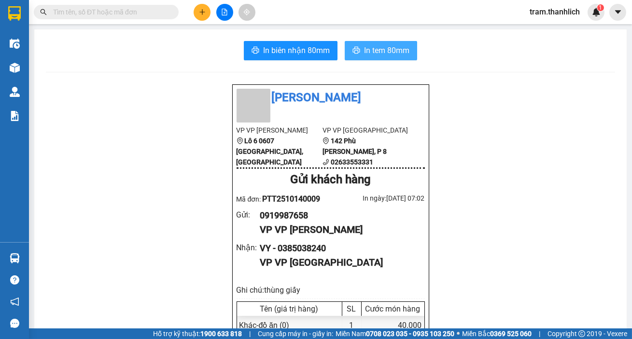
click at [357, 44] on button "In tem 80mm" at bounding box center [380, 50] width 72 height 19
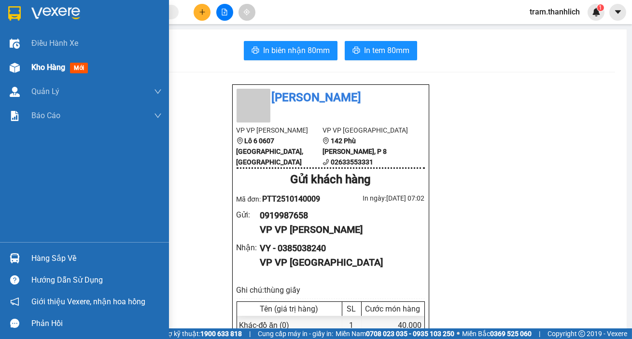
click at [18, 60] on div at bounding box center [14, 67] width 17 height 17
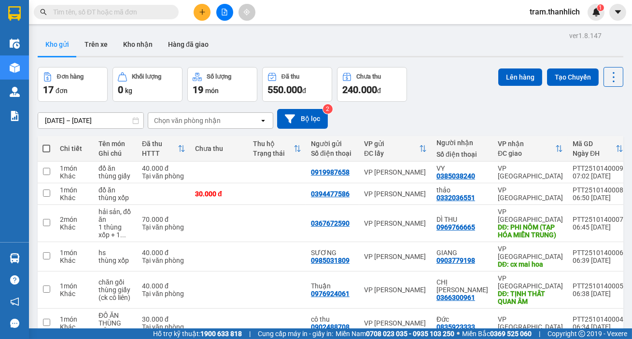
click at [198, 10] on button at bounding box center [201, 12] width 17 height 17
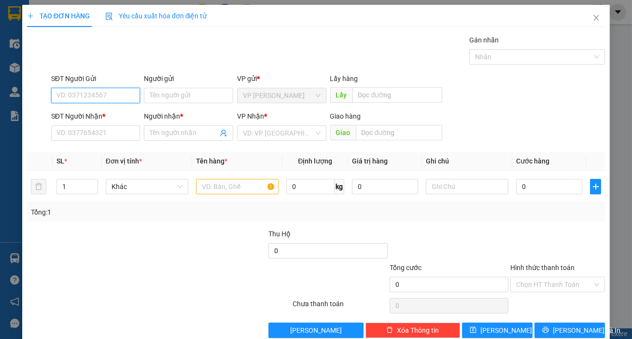
click at [120, 88] on input "SĐT Người Gửi" at bounding box center [95, 95] width 89 height 15
click at [112, 119] on div "0937017727" at bounding box center [94, 115] width 77 height 11
click at [218, 192] on input "text" at bounding box center [237, 186] width 83 height 15
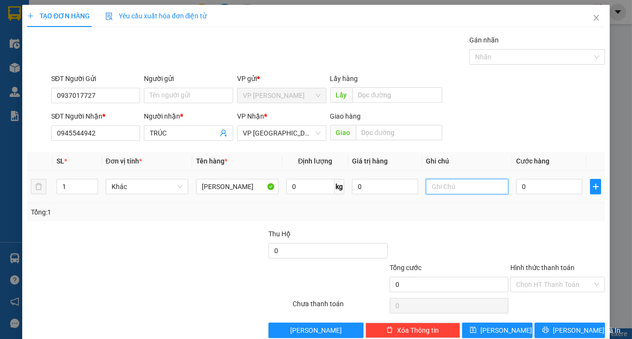
click at [435, 183] on input "text" at bounding box center [467, 186] width 83 height 15
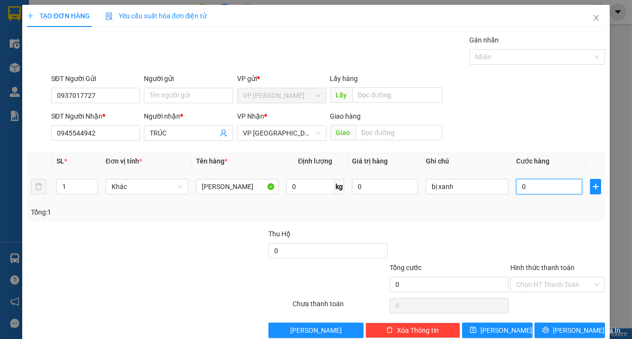
click at [530, 185] on input "0" at bounding box center [549, 186] width 66 height 15
click at [537, 284] on input "Hình thức thanh toán" at bounding box center [554, 284] width 76 height 14
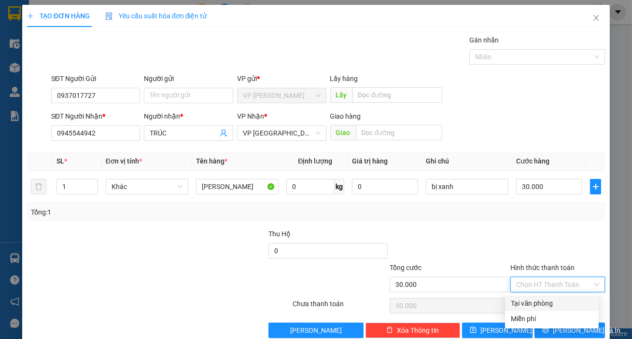
click at [537, 302] on div "Tại văn phòng" at bounding box center [551, 303] width 82 height 11
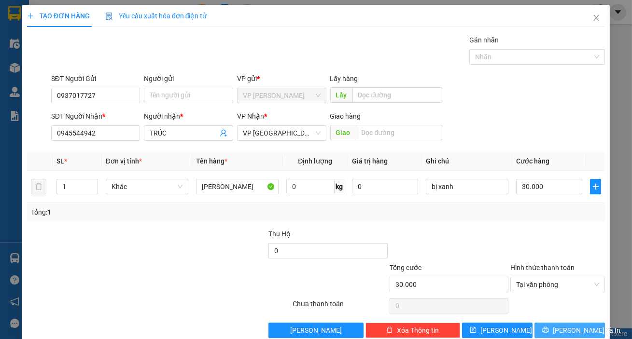
click at [553, 323] on button "[PERSON_NAME] và In" at bounding box center [569, 330] width 70 height 15
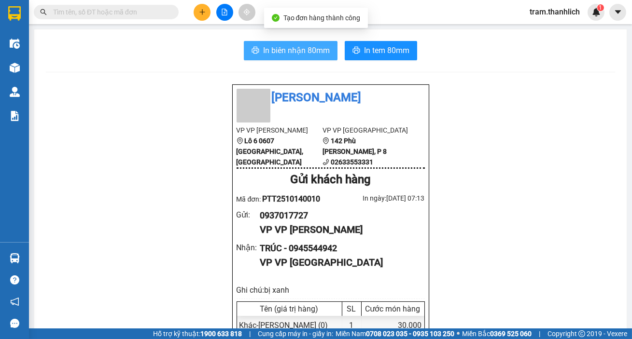
click at [276, 50] on span "In biên nhận 80mm" at bounding box center [296, 50] width 67 height 12
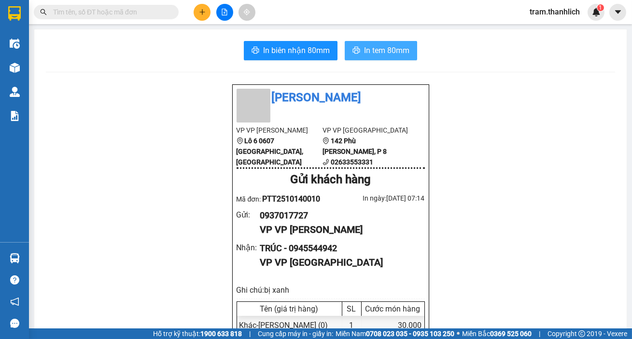
click at [381, 56] on span "In tem 80mm" at bounding box center [386, 50] width 45 height 12
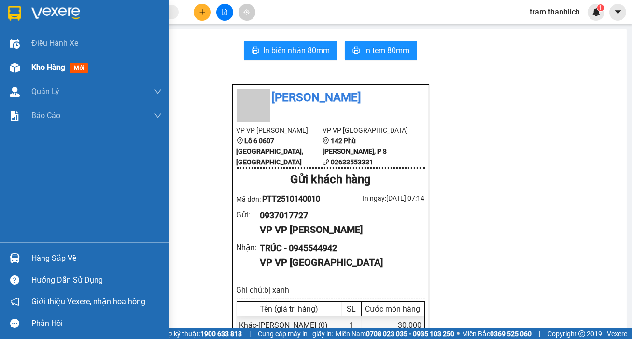
click at [23, 64] on div "Kho hàng mới" at bounding box center [84, 67] width 169 height 24
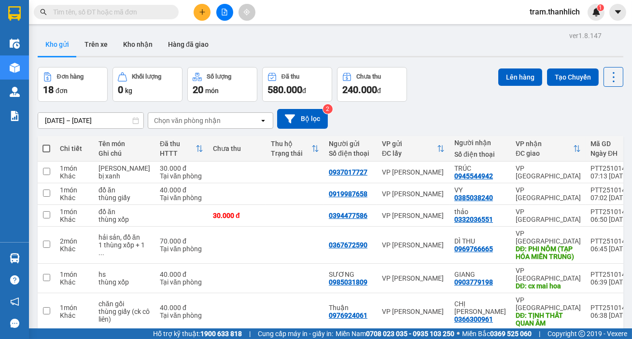
click at [117, 12] on input "text" at bounding box center [110, 12] width 114 height 11
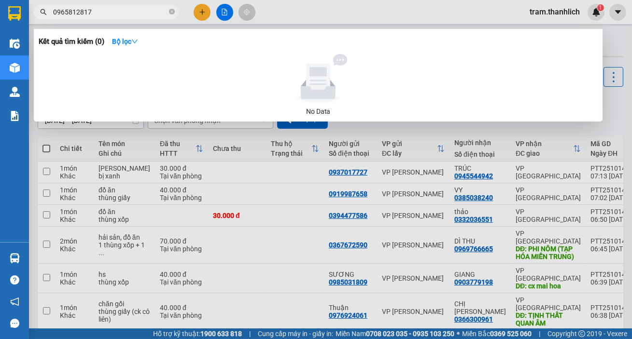
click at [133, 12] on input "0965812817" at bounding box center [110, 12] width 114 height 11
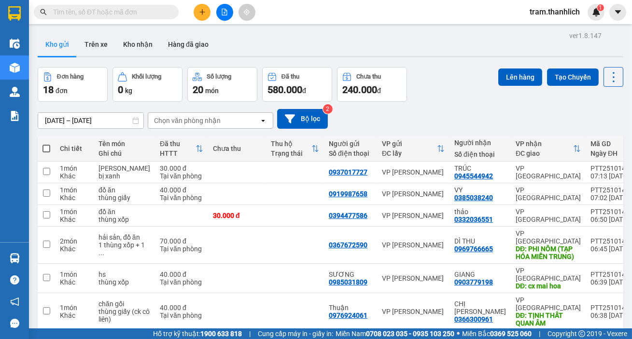
click at [42, 145] on span at bounding box center [46, 149] width 8 height 8
click at [46, 144] on input "checkbox" at bounding box center [46, 144] width 0 height 0
checkbox input "true"
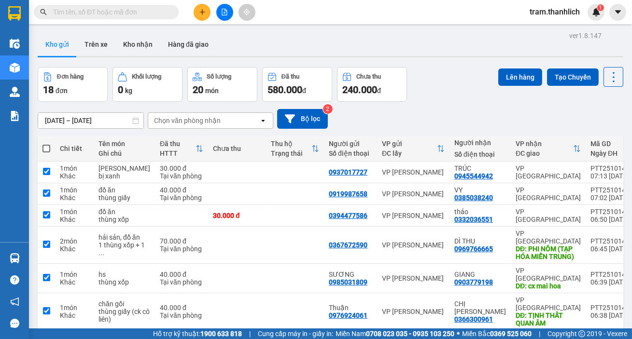
checkbox input "true"
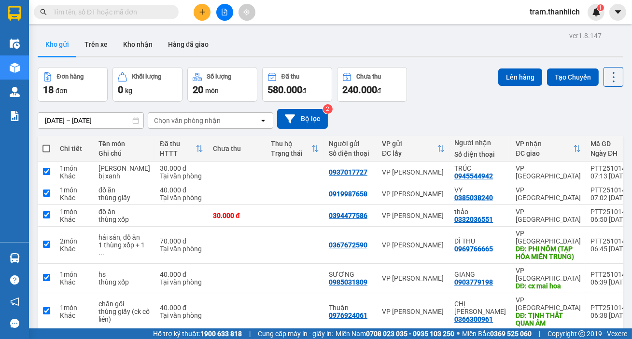
checkbox input "true"
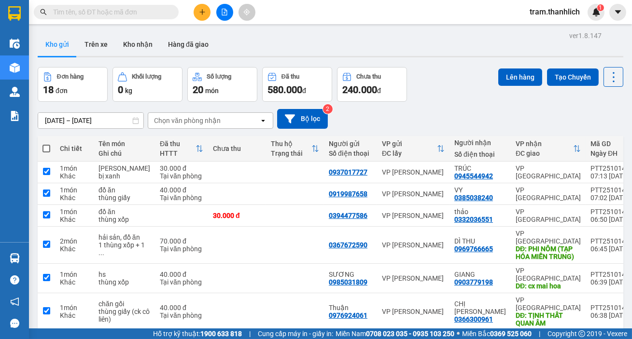
checkbox input "true"
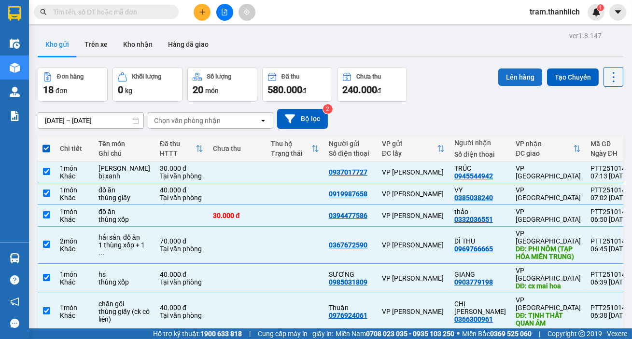
click at [509, 82] on button "Lên hàng" at bounding box center [520, 77] width 44 height 17
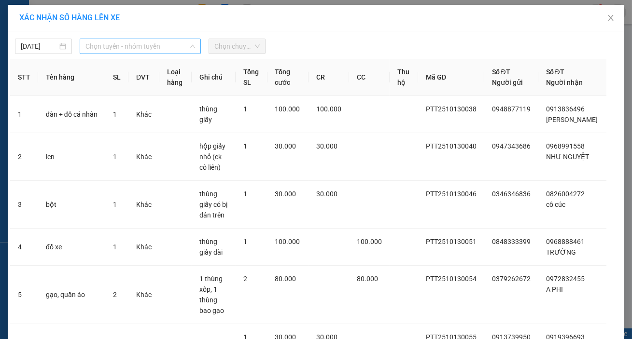
click at [104, 47] on span "Chọn tuyến - nhóm tuyến" at bounding box center [140, 46] width 110 height 14
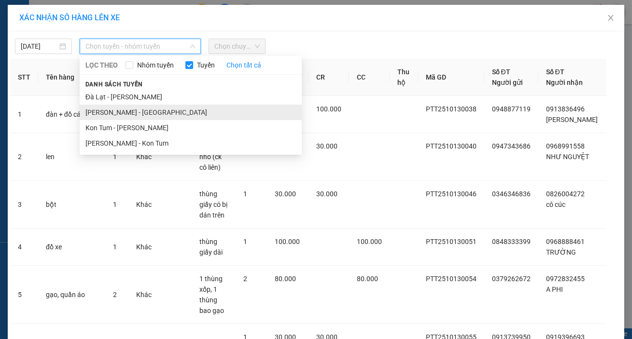
click at [140, 109] on li "Phan Thiết - Đà Lạt" at bounding box center [191, 112] width 222 height 15
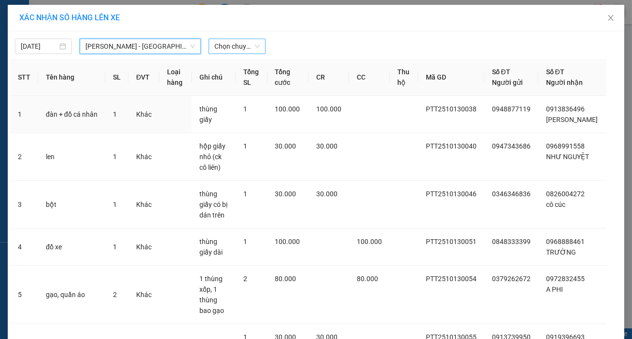
click at [255, 48] on span "Chọn chuyến" at bounding box center [236, 46] width 45 height 14
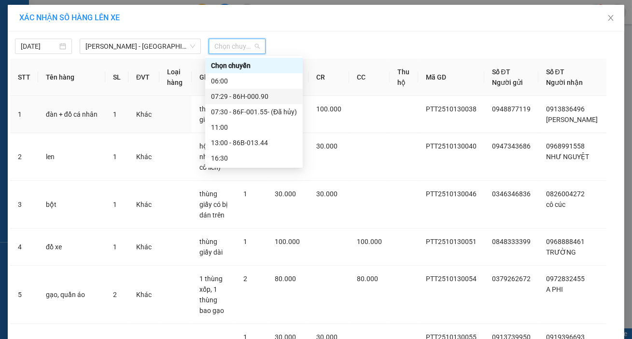
click at [248, 93] on div "07:29 - 86H-000.90" at bounding box center [254, 96] width 86 height 11
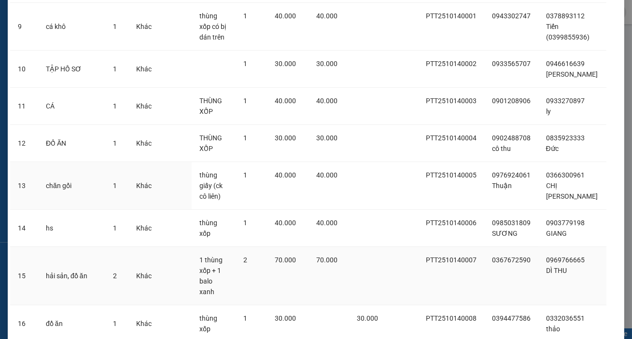
scroll to position [511, 0]
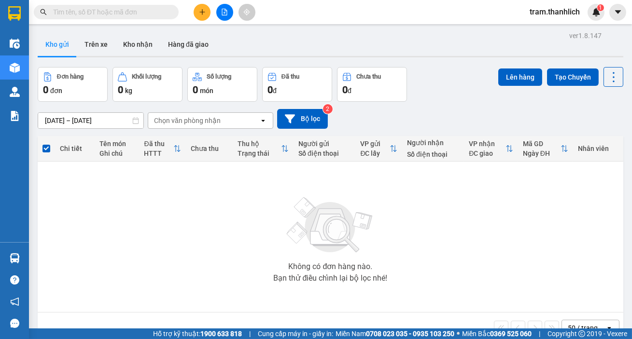
click at [199, 10] on icon "plus" at bounding box center [202, 12] width 7 height 7
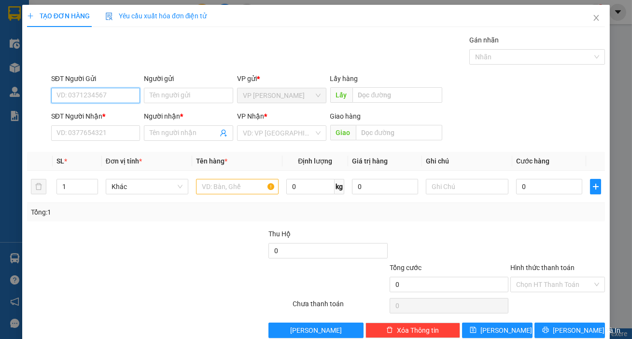
click at [91, 89] on input "SĐT Người Gửi" at bounding box center [95, 95] width 89 height 15
type input "0942066108"
click at [93, 133] on input "SĐT Người Nhận *" at bounding box center [95, 132] width 89 height 15
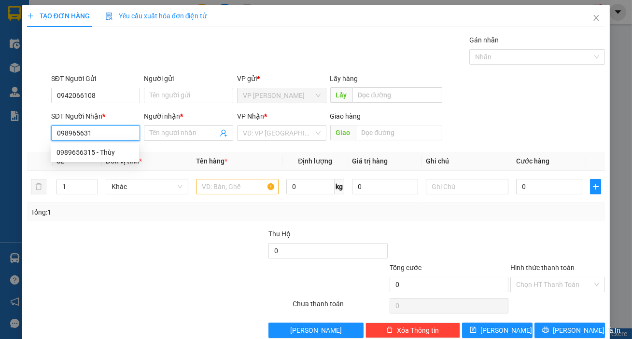
type input "0989656315"
click at [96, 153] on div "0989656315 - Thùy" at bounding box center [94, 152] width 77 height 11
type input "Thùy"
type input "0989656315"
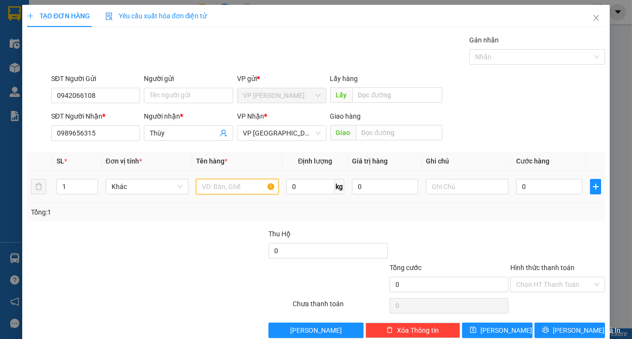
click at [234, 191] on input "text" at bounding box center [237, 186] width 83 height 15
type input "HỒ SƠ"
click at [448, 195] on div at bounding box center [467, 186] width 83 height 19
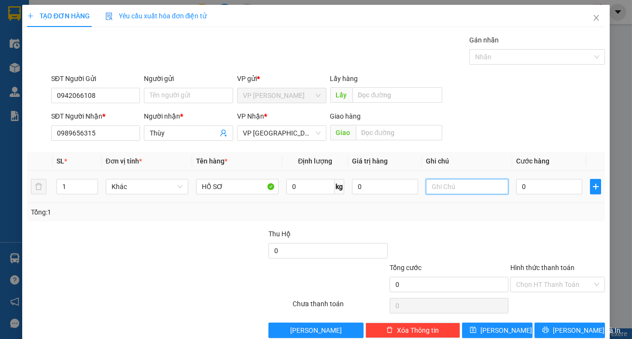
click at [468, 188] on input "text" at bounding box center [467, 186] width 83 height 15
click at [548, 188] on input "0" at bounding box center [549, 186] width 66 height 15
type input "3"
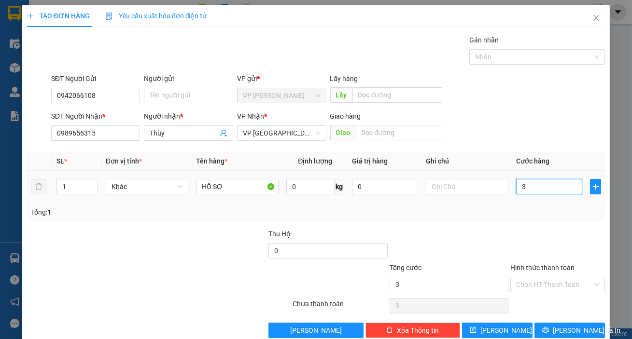
type input "30"
type input "300"
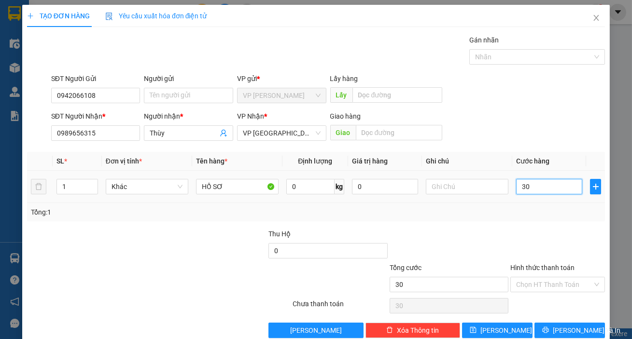
type input "300"
type input "3.000"
type input "30.000"
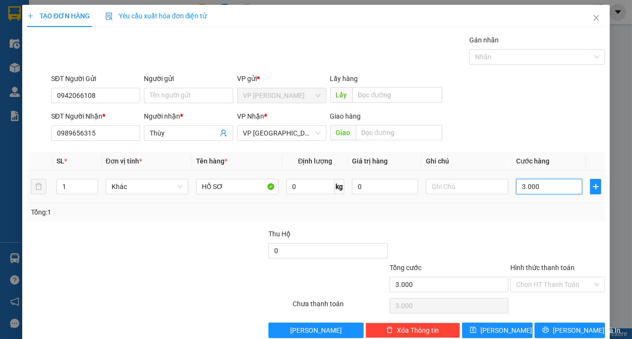
type input "30.000"
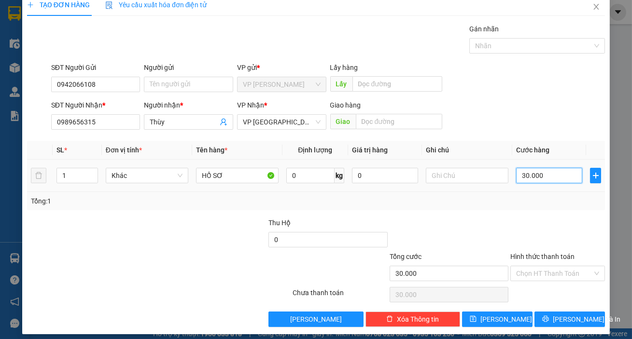
scroll to position [17, 0]
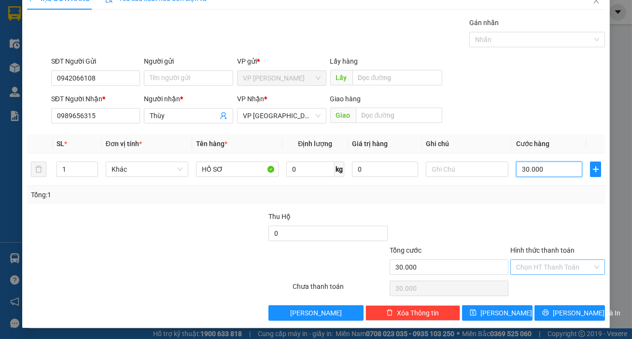
type input "30.000"
click at [549, 266] on input "Hình thức thanh toán" at bounding box center [554, 267] width 76 height 14
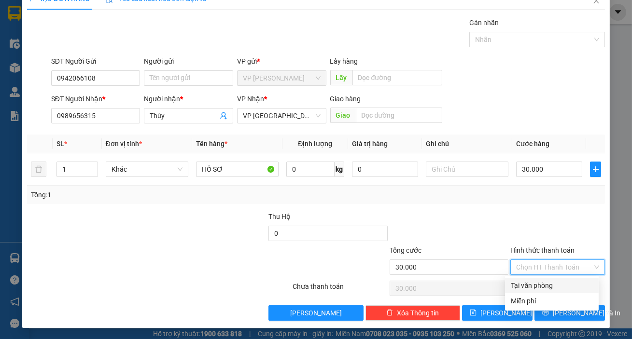
click at [547, 283] on div "Tại văn phòng" at bounding box center [551, 285] width 82 height 11
type input "0"
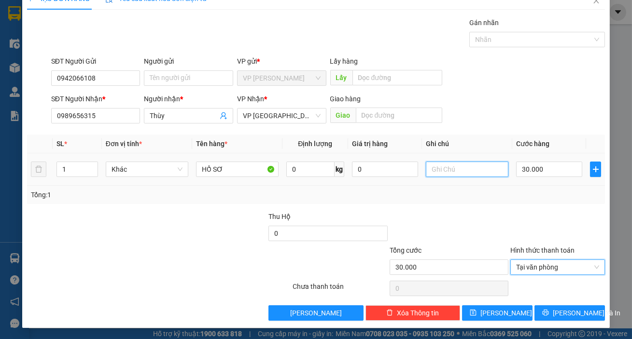
click at [437, 170] on input "text" at bounding box center [467, 169] width 83 height 15
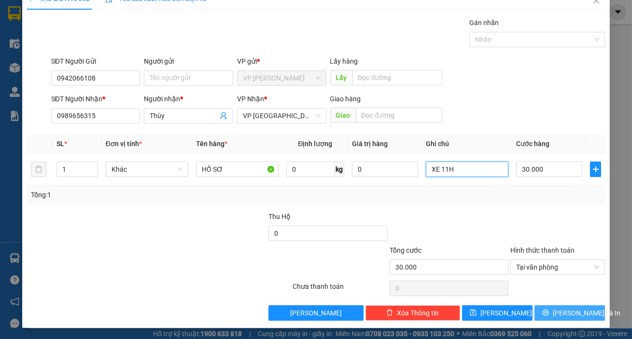
type input "XE 11H"
click at [564, 309] on span "[PERSON_NAME] và In" at bounding box center [586, 313] width 68 height 11
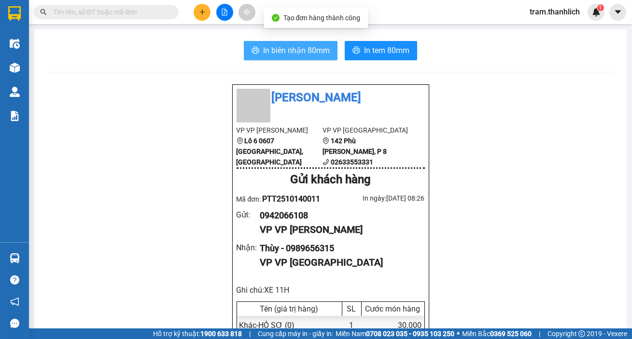
click at [317, 52] on span "In biên nhận 80mm" at bounding box center [296, 50] width 67 height 12
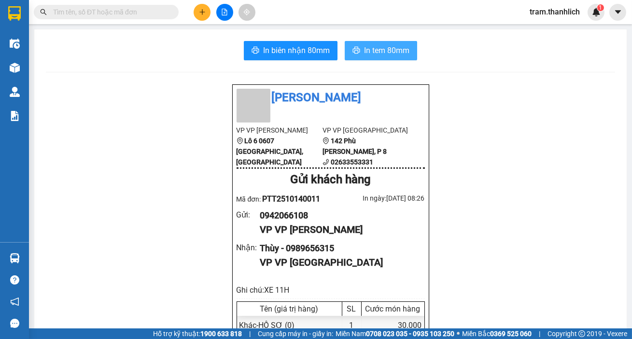
click at [384, 48] on span "In tem 80mm" at bounding box center [386, 50] width 45 height 12
click at [114, 10] on input "text" at bounding box center [110, 12] width 114 height 11
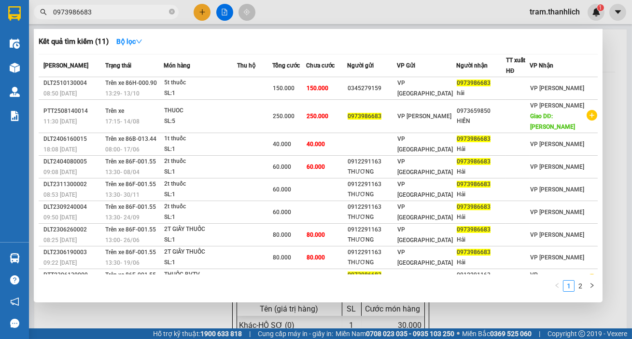
type input "0973986683"
click at [194, 15] on div at bounding box center [316, 169] width 632 height 339
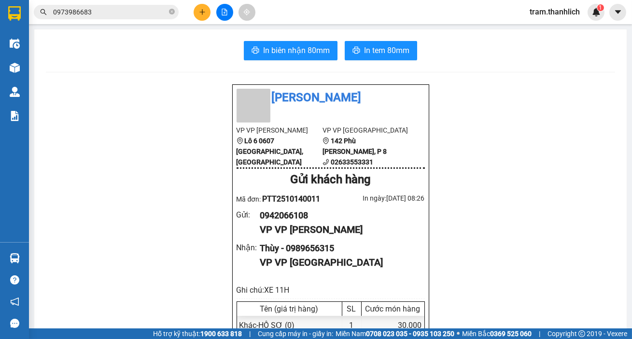
click at [195, 14] on button at bounding box center [201, 12] width 17 height 17
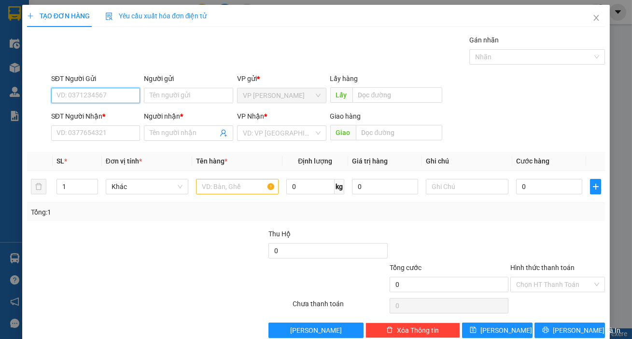
click at [65, 91] on input "SĐT Người Gửi" at bounding box center [95, 95] width 89 height 15
type input "0907559569"
click at [106, 111] on div "0907559569" at bounding box center [94, 115] width 77 height 11
type input "0948899643"
type input "TDC QUẾ ANH"
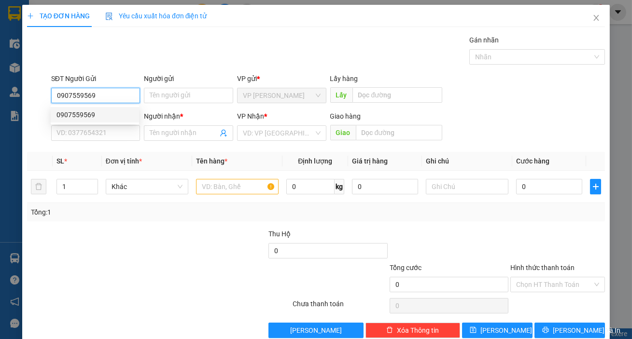
type input "PHAN LÂM"
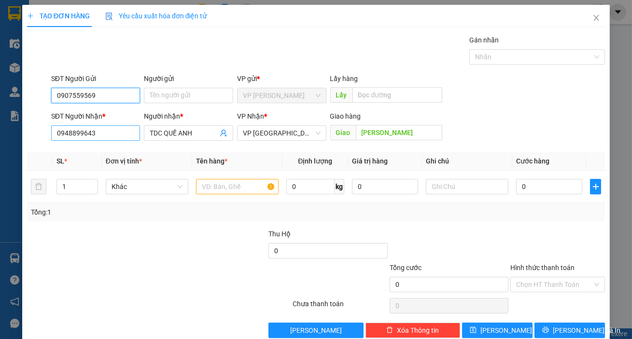
type input "0907559569"
click at [102, 135] on input "0948899643" at bounding box center [95, 132] width 89 height 15
type input "0972445812"
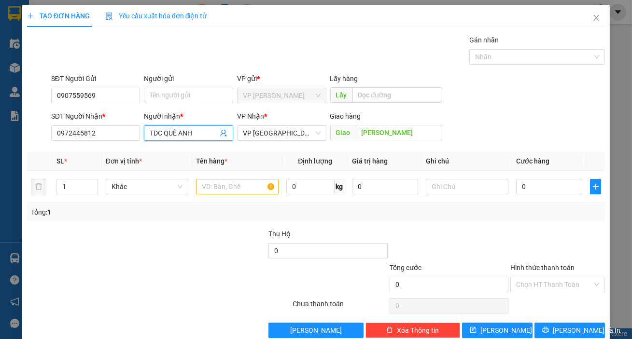
click at [202, 135] on input "TDC QUẾ ANH" at bounding box center [184, 133] width 68 height 11
type input "T"
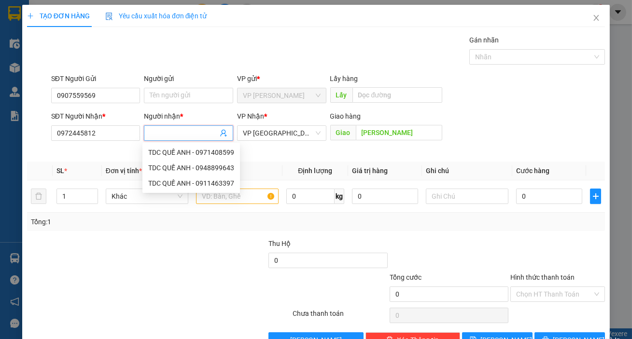
type input "t"
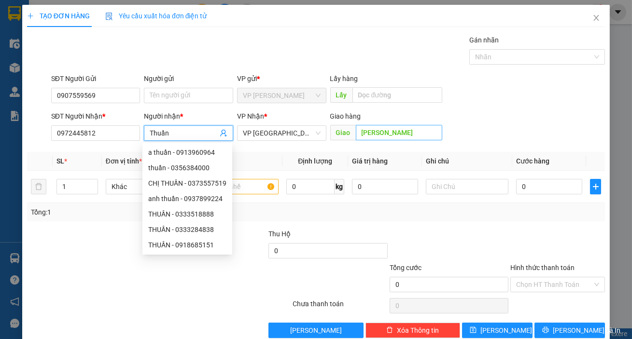
type input "Thuần"
click at [418, 132] on input "PHAN LÂM" at bounding box center [399, 132] width 87 height 15
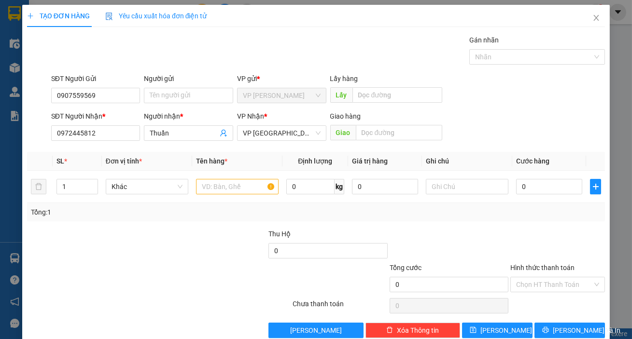
click at [499, 115] on div "SĐT Người Nhận * 0972445812 Người nhận * Thuần VP Nhận * VP Đà Lạt Giao hàng Gi…" at bounding box center [327, 128] width 557 height 34
click at [212, 191] on input "text" at bounding box center [237, 186] width 83 height 15
click at [238, 187] on input "text" at bounding box center [237, 186] width 83 height 15
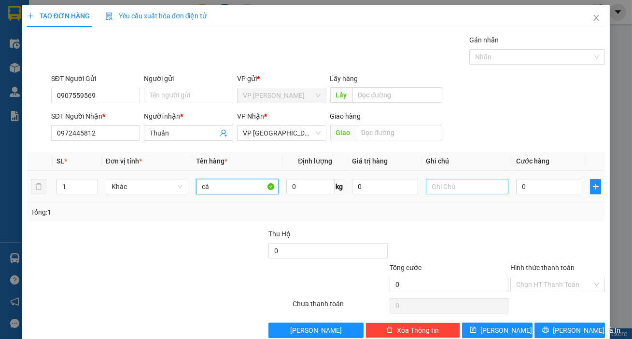
type input "cá"
click at [435, 191] on input "text" at bounding box center [467, 186] width 83 height 15
type input "thùng xốp"
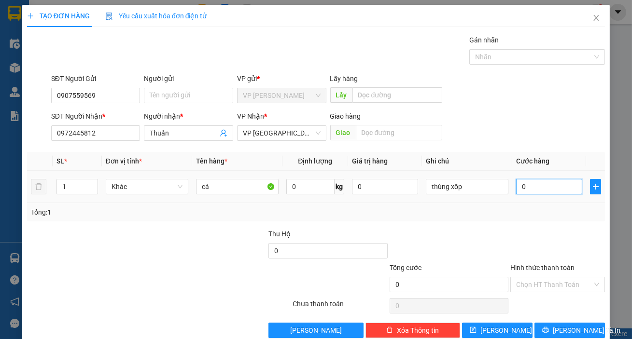
click at [532, 187] on input "0" at bounding box center [549, 186] width 66 height 15
type input "3"
type input "30"
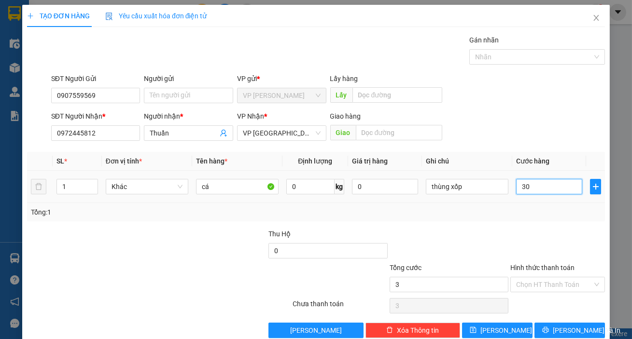
type input "30"
type input "300"
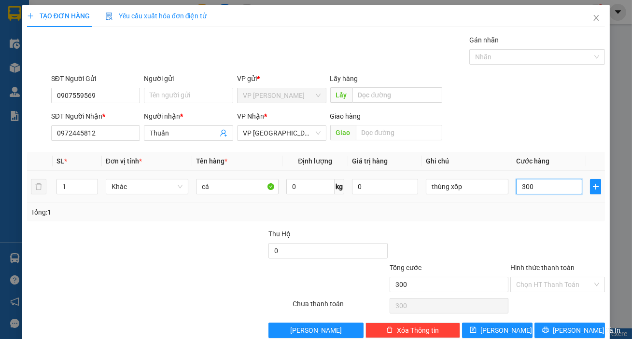
type input "3.000"
type input "30.000"
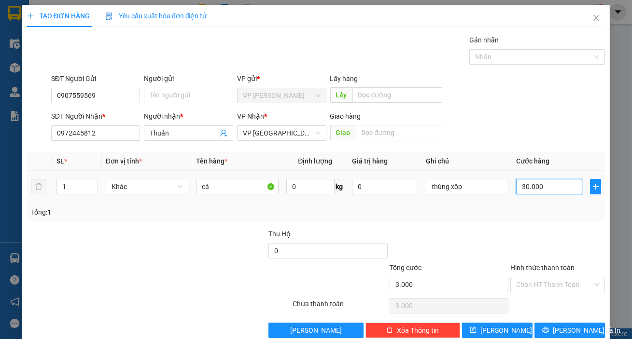
type input "30.000"
click at [537, 283] on input "Hình thức thanh toán" at bounding box center [554, 284] width 76 height 14
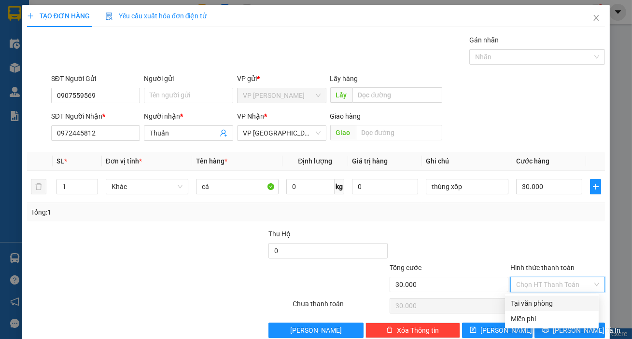
click at [531, 303] on div "Tại văn phòng" at bounding box center [551, 303] width 82 height 11
type input "0"
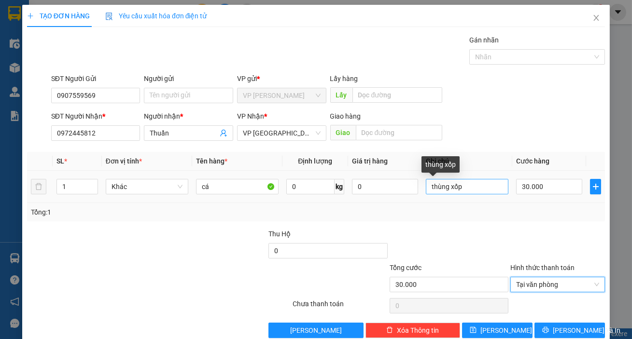
scroll to position [17, 0]
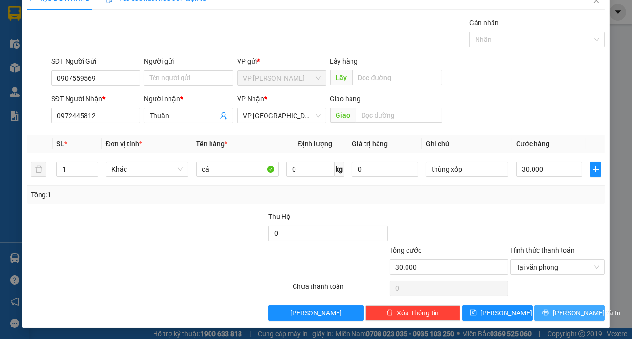
click at [564, 316] on span "[PERSON_NAME] và In" at bounding box center [586, 313] width 68 height 11
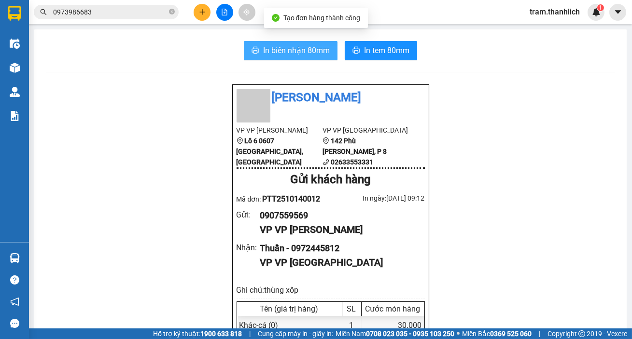
click at [283, 50] on span "In biên nhận 80mm" at bounding box center [296, 50] width 67 height 12
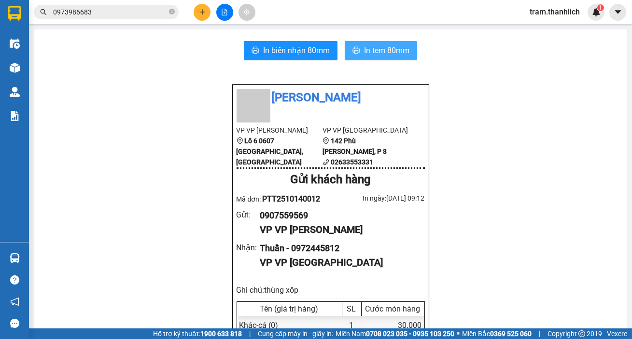
click at [370, 51] on span "In tem 80mm" at bounding box center [386, 50] width 45 height 12
click at [200, 19] on button at bounding box center [201, 12] width 17 height 17
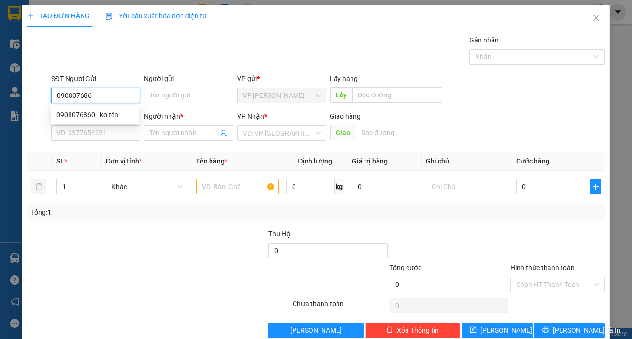
type input "0908076860"
click at [106, 121] on div "0908076860 - ko tên" at bounding box center [95, 114] width 88 height 15
type input "ko tên"
type input "0949063063"
type input "A GIANG"
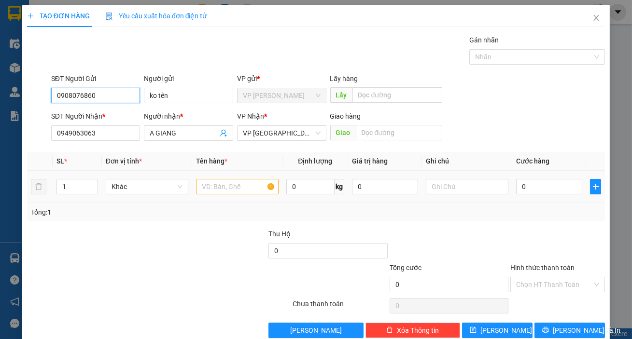
type input "0908076860"
click at [221, 179] on input "text" at bounding box center [237, 186] width 83 height 15
type input ";"
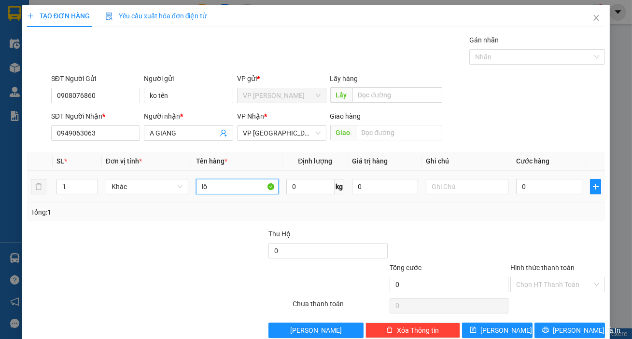
type input "l"
type input "lồng chim"
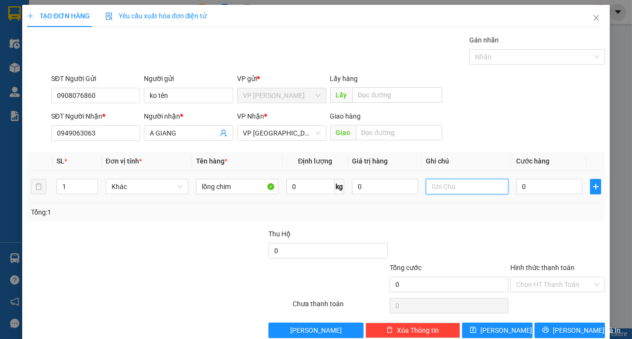
click at [463, 184] on input "text" at bounding box center [467, 186] width 83 height 15
type input "thùng xốp"
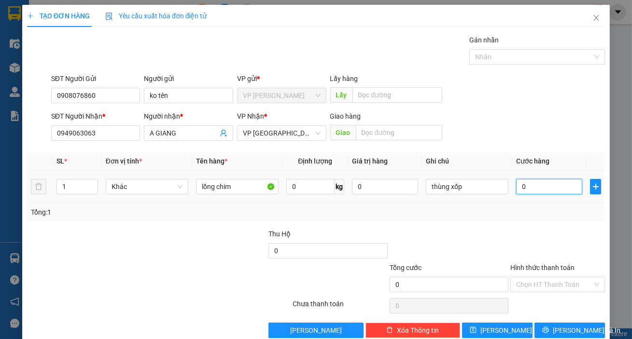
click at [532, 189] on input "0" at bounding box center [549, 186] width 66 height 15
click at [84, 94] on input "0908076860" at bounding box center [95, 95] width 89 height 15
click at [592, 17] on icon "close" at bounding box center [596, 18] width 8 height 8
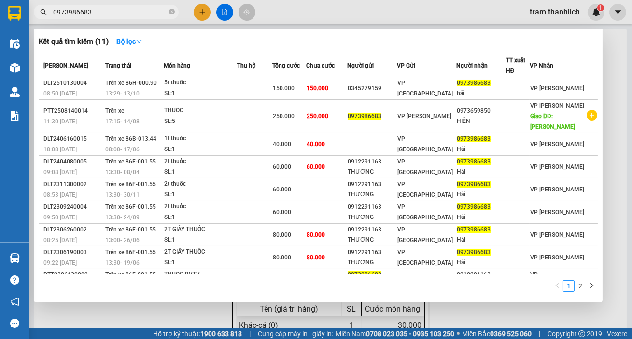
click at [94, 7] on input "0973986683" at bounding box center [110, 12] width 114 height 11
type input "0"
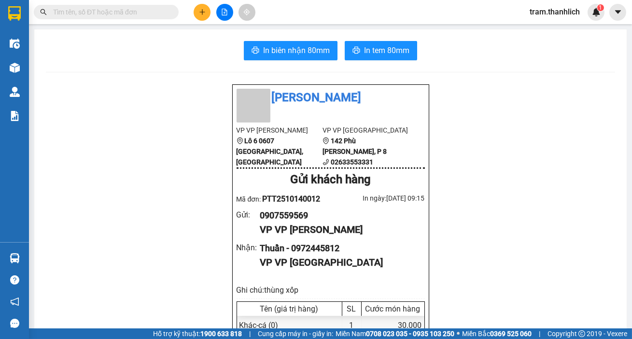
paste input "0908076860"
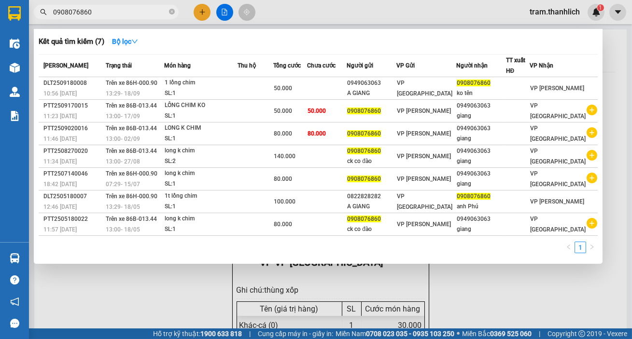
type input "0908076860"
click at [275, 16] on div at bounding box center [316, 169] width 632 height 339
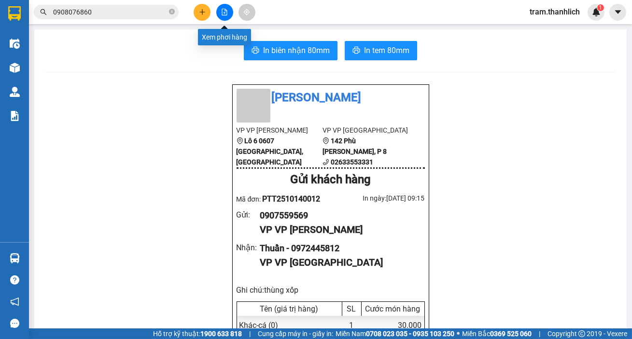
click at [200, 9] on icon "plus" at bounding box center [202, 12] width 7 height 7
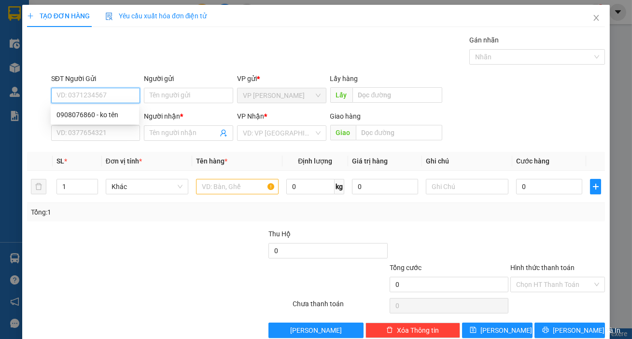
paste input "0908076860"
type input "0908076860"
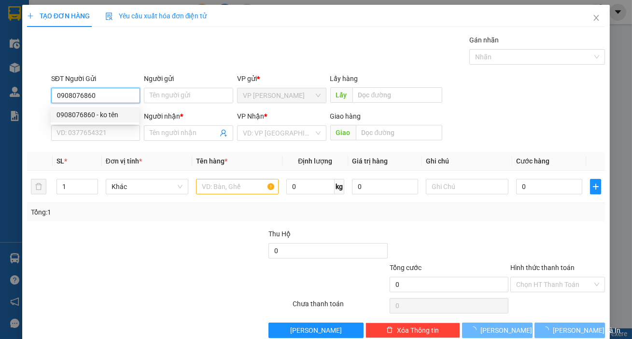
click at [101, 110] on div "0908076860 - ko tên" at bounding box center [94, 115] width 77 height 11
type input "ko tên"
type input "0949063063"
type input "A GIANG"
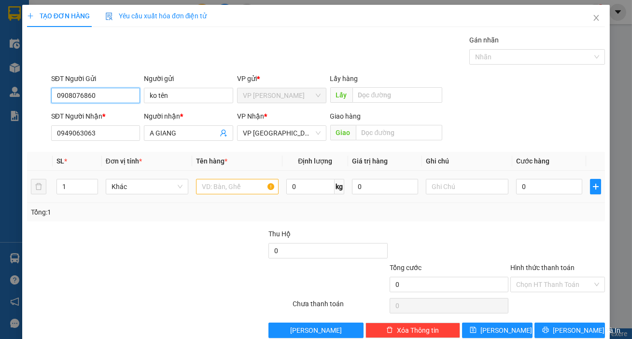
type input "0908076860"
drag, startPoint x: 220, startPoint y: 188, endPoint x: 231, endPoint y: 187, distance: 11.7
click at [220, 188] on input "text" at bounding box center [237, 186] width 83 height 15
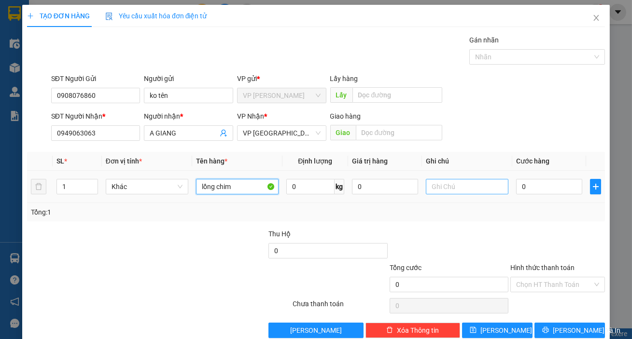
type input "lồng chim"
click at [479, 185] on input "text" at bounding box center [467, 186] width 83 height 15
type input "thùng xốp"
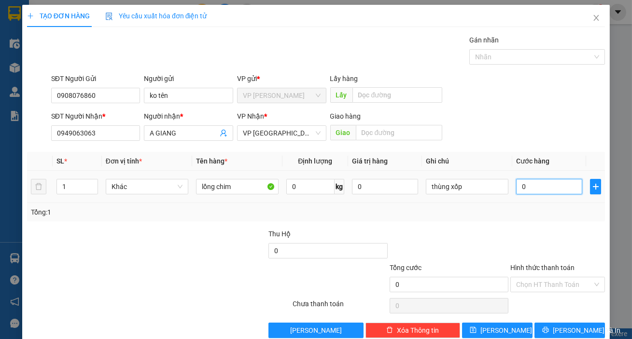
click at [555, 184] on input "0" at bounding box center [549, 186] width 66 height 15
type input "5"
type input "50"
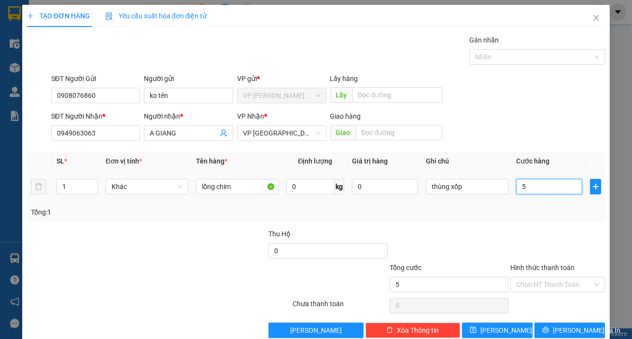
type input "50"
type input "500"
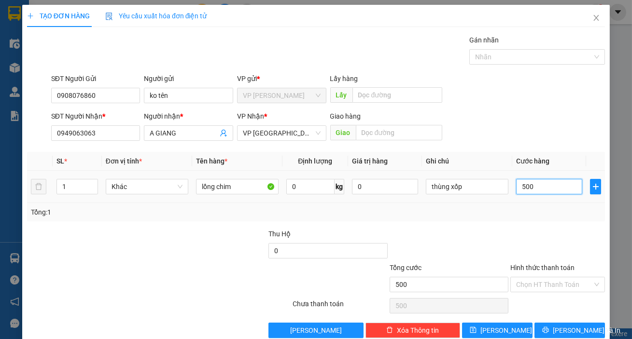
type input "5.000"
type input "50.000"
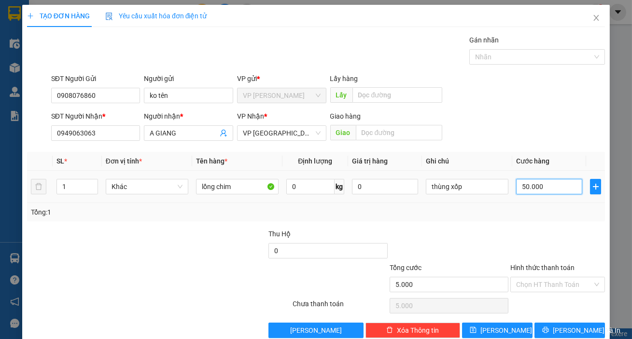
type input "50.000"
click at [553, 283] on input "Hình thức thanh toán" at bounding box center [554, 284] width 76 height 14
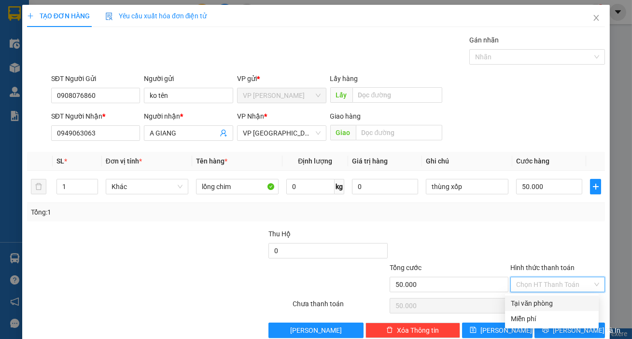
click at [551, 301] on div "Tại văn phòng" at bounding box center [551, 303] width 82 height 11
type input "0"
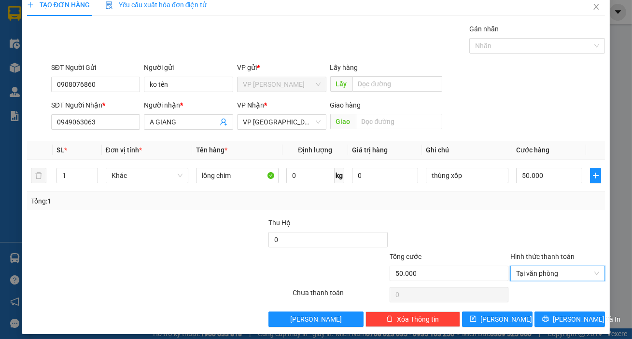
scroll to position [17, 0]
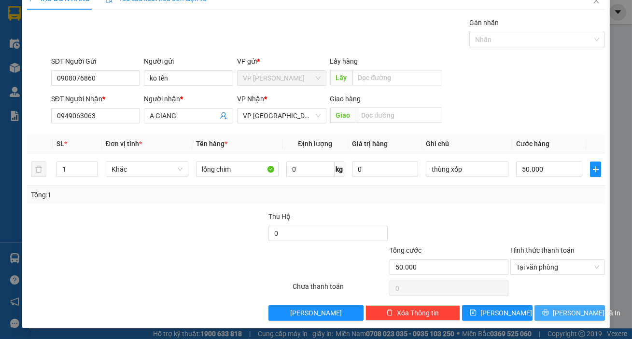
click at [564, 308] on span "[PERSON_NAME] và In" at bounding box center [586, 313] width 68 height 11
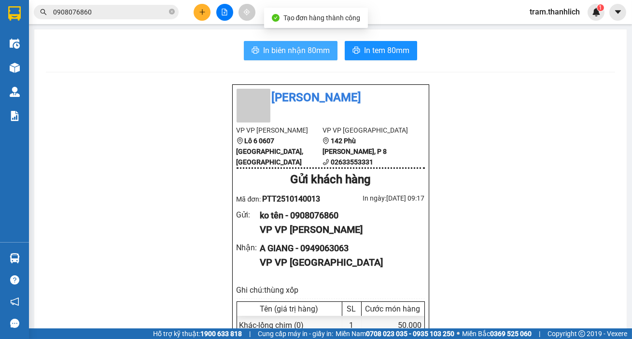
click at [295, 48] on span "In biên nhận 80mm" at bounding box center [296, 50] width 67 height 12
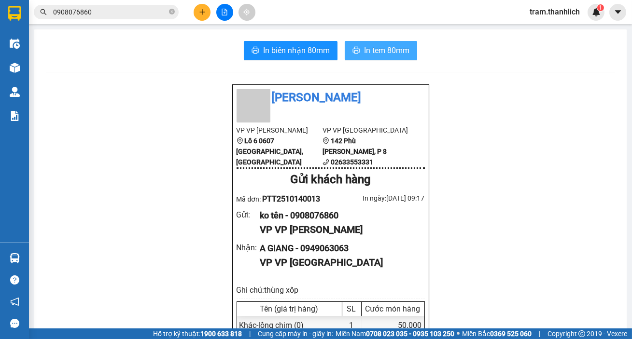
click at [391, 53] on span "In tem 80mm" at bounding box center [386, 50] width 45 height 12
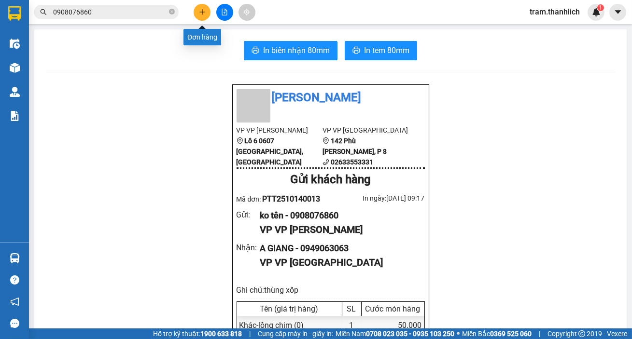
click at [202, 15] on button at bounding box center [201, 12] width 17 height 17
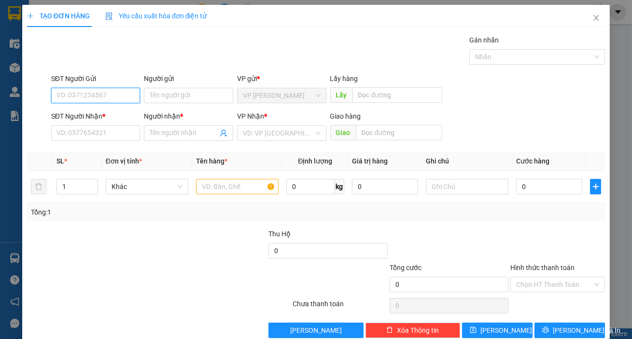
click at [96, 98] on input "SĐT Người Gửi" at bounding box center [95, 95] width 89 height 15
type input "0945568006"
click at [94, 116] on div "0945568006 - A LONG" at bounding box center [94, 115] width 77 height 11
type input "A LONG"
type input "0357535175"
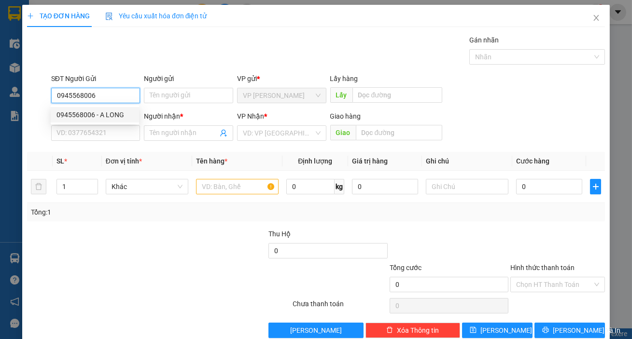
type input "cơ"
type input "GIAO 30 THÔNG THIÊN HỌC"
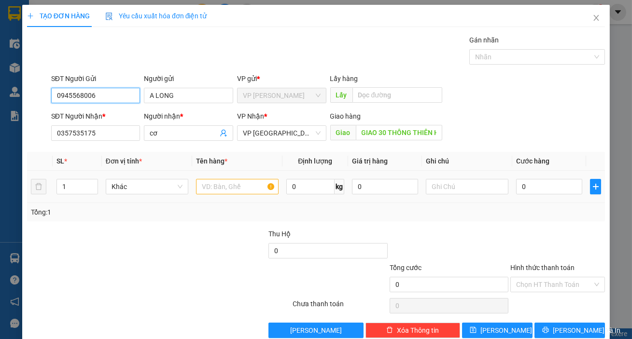
type input "0945568006"
click at [221, 193] on input "text" at bounding box center [237, 186] width 83 height 15
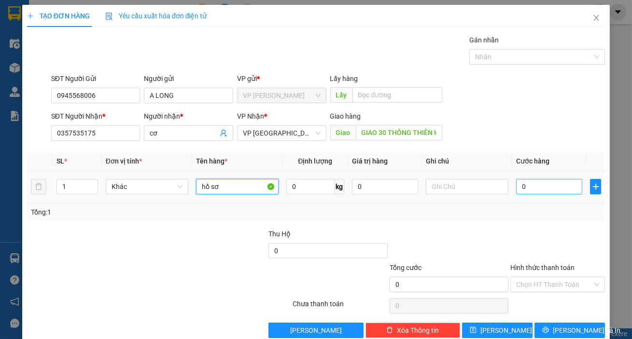
type input "hồ sơ"
click at [537, 186] on input "0" at bounding box center [549, 186] width 66 height 15
type input "6"
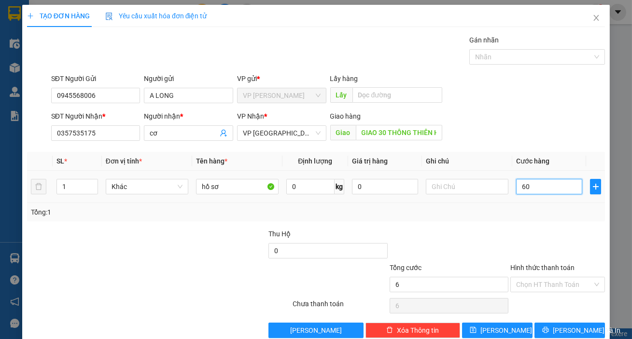
type input "602"
type input "6.020"
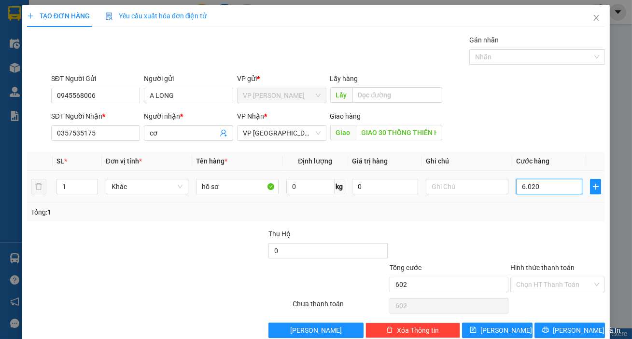
type input "6.020"
type input "60.200"
type input "6.020"
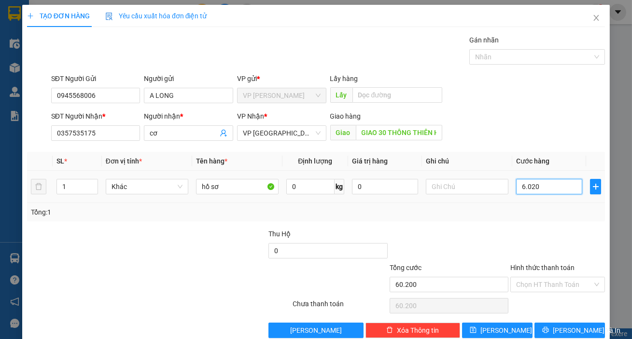
type input "6.020"
type input "602"
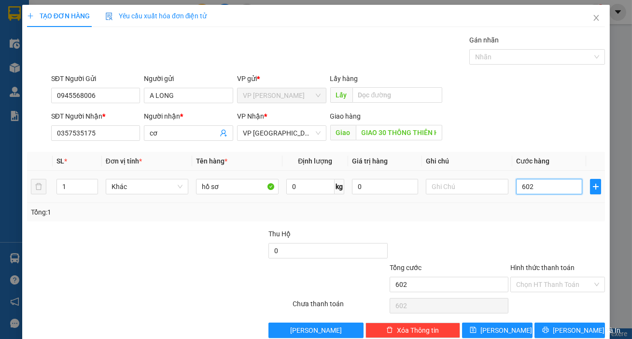
type input "60"
type input "6"
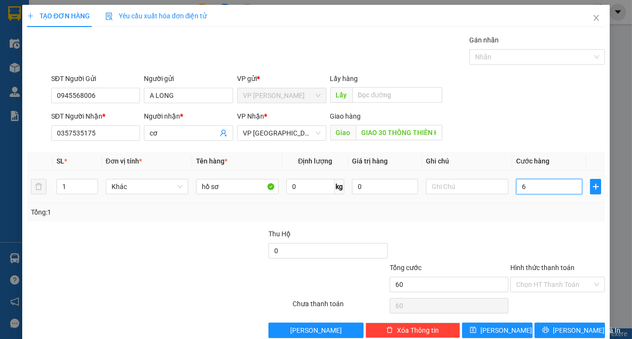
type input "6"
type input "60"
type input "600"
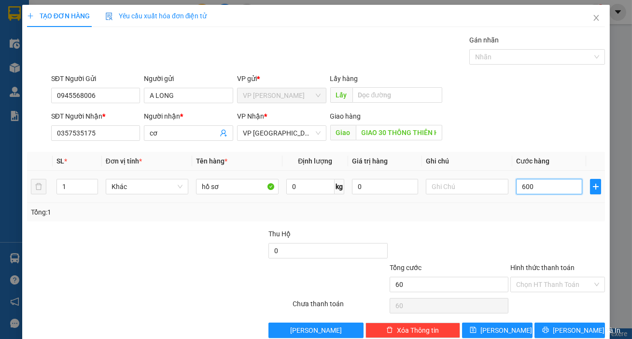
type input "600"
type input "6.000"
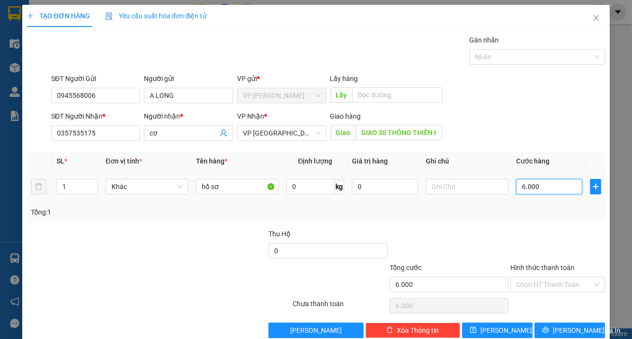
type input "60.000"
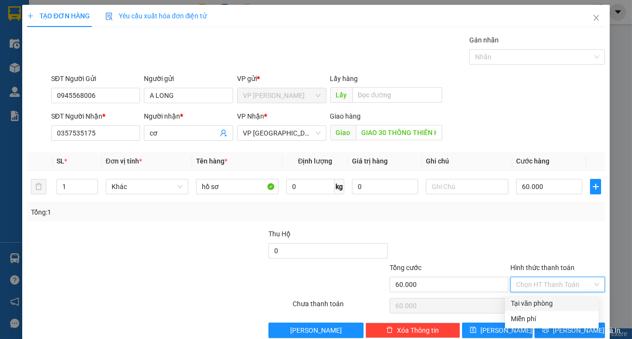
click at [544, 288] on input "Hình thức thanh toán" at bounding box center [554, 284] width 76 height 14
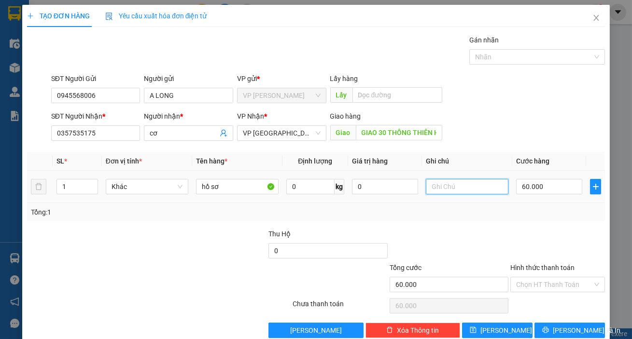
click at [448, 185] on input "text" at bounding box center [467, 186] width 83 height 15
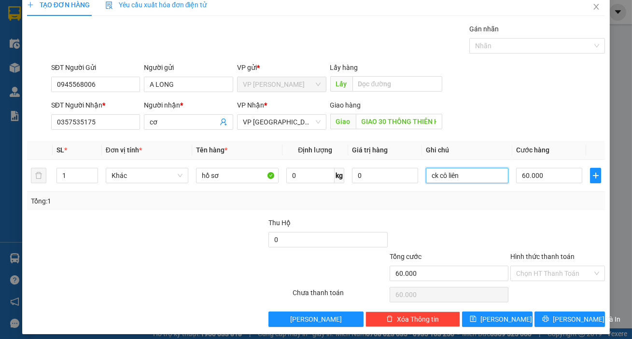
scroll to position [17, 0]
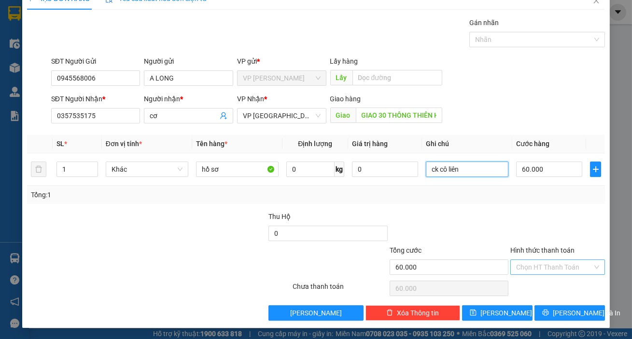
type input "ck cô liên"
click at [540, 269] on input "Hình thức thanh toán" at bounding box center [554, 267] width 76 height 14
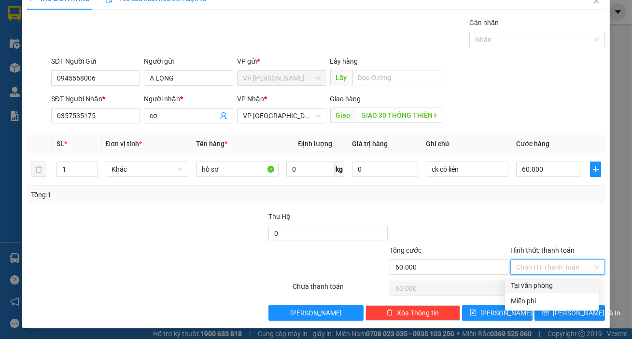
click at [540, 281] on div "Tại văn phòng" at bounding box center [551, 285] width 82 height 11
type input "0"
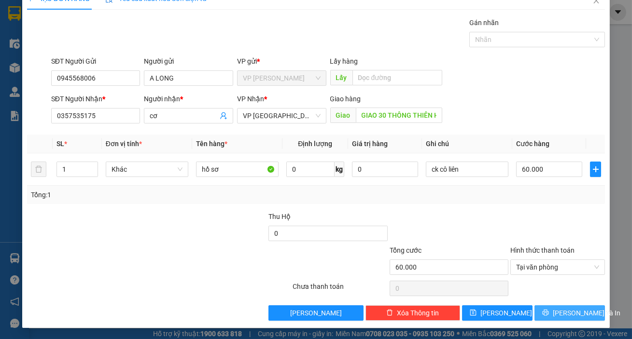
click at [575, 315] on span "[PERSON_NAME] và In" at bounding box center [586, 313] width 68 height 11
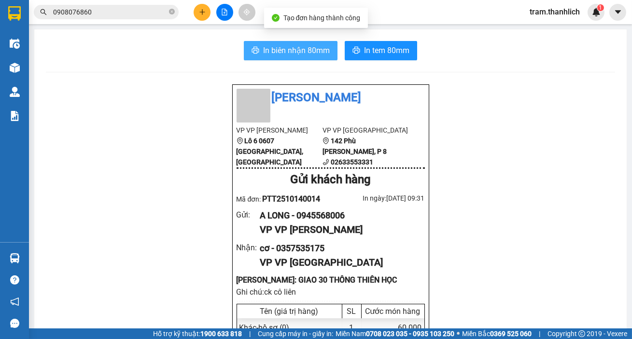
click at [301, 53] on span "In biên nhận 80mm" at bounding box center [296, 50] width 67 height 12
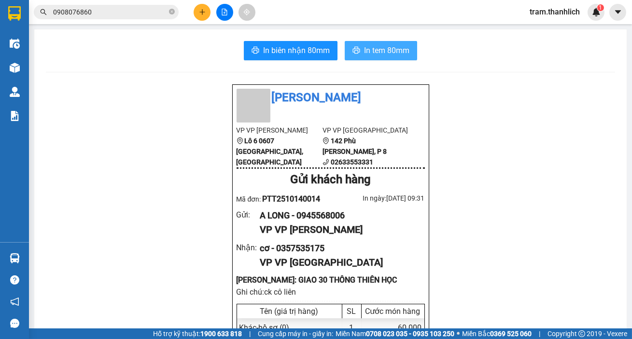
click at [395, 55] on span "In tem 80mm" at bounding box center [386, 50] width 45 height 12
